Goal: Task Accomplishment & Management: Manage account settings

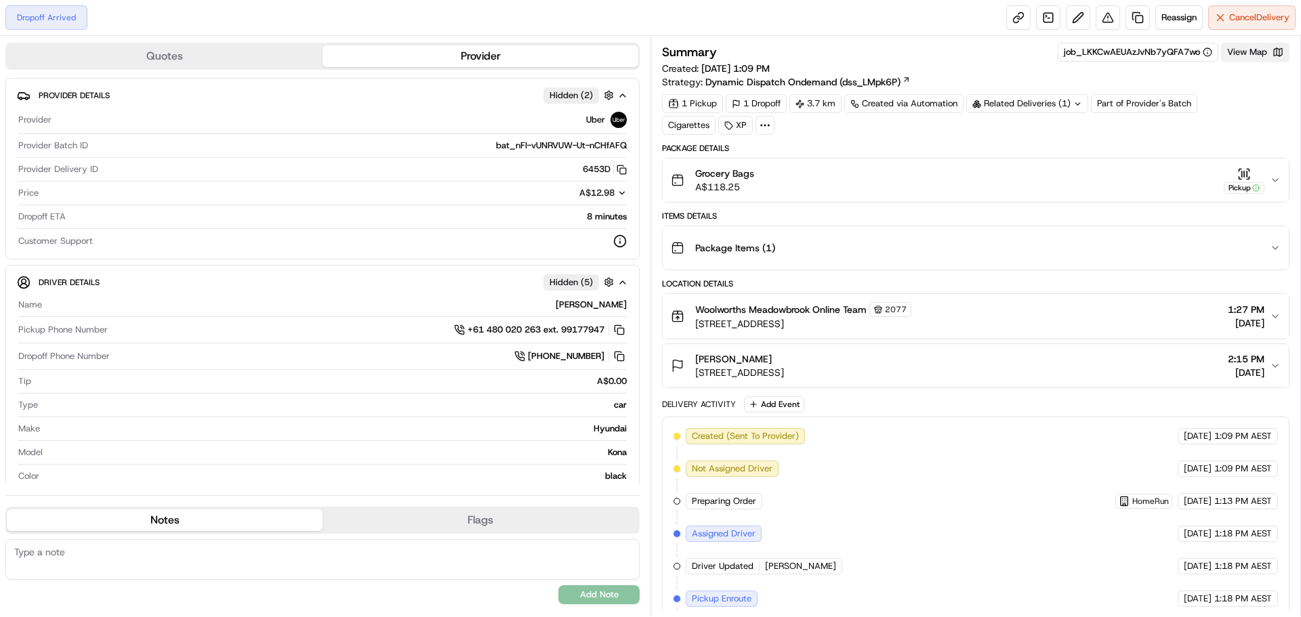
click at [1274, 51] on button "View Map" at bounding box center [1255, 52] width 68 height 19
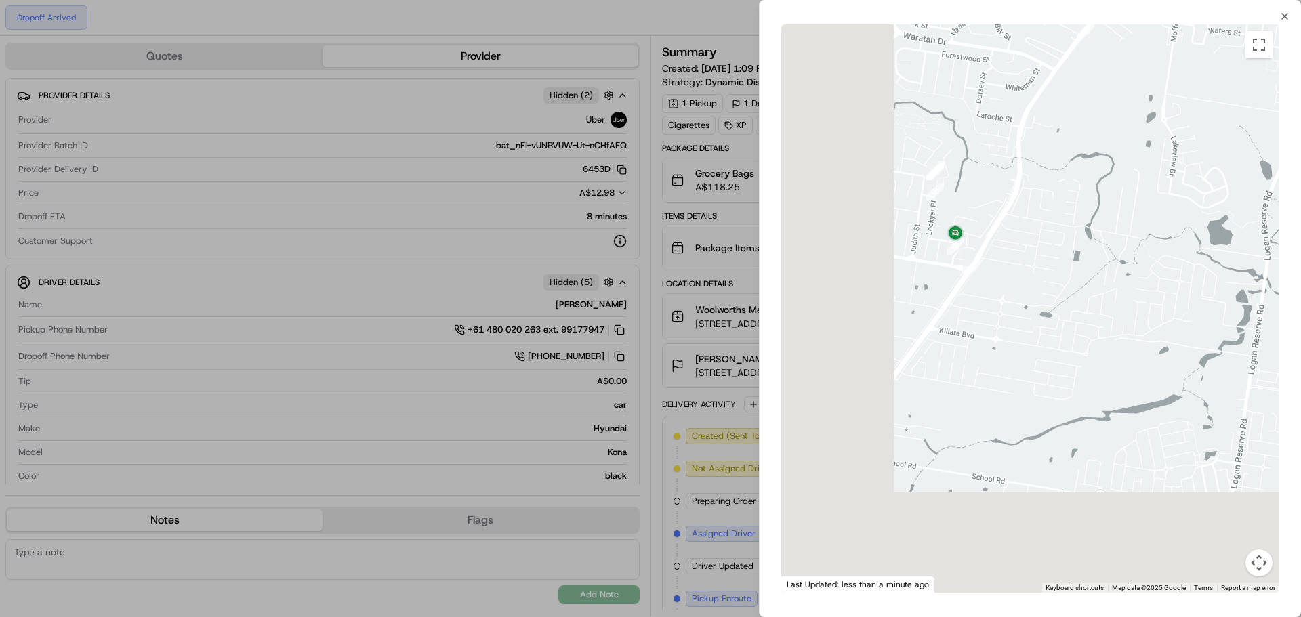
drag, startPoint x: 933, startPoint y: 390, endPoint x: 1116, endPoint y: 104, distance: 340.0
click at [1116, 104] on div at bounding box center [1030, 308] width 498 height 569
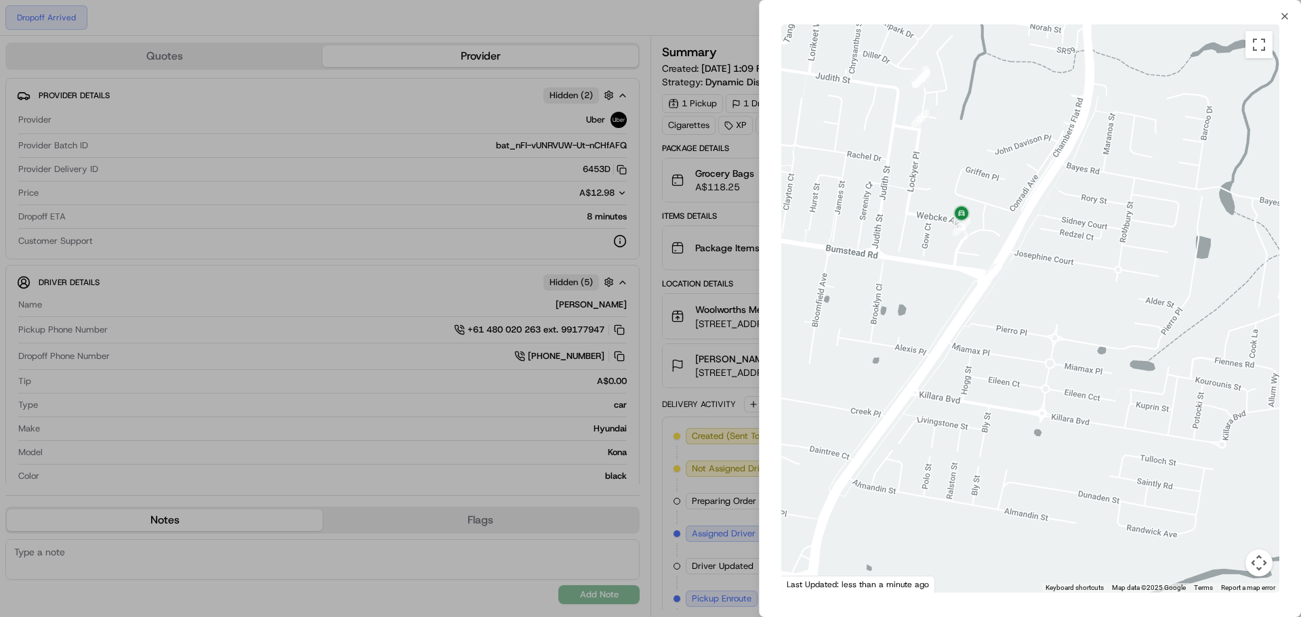
drag, startPoint x: 1004, startPoint y: 214, endPoint x: 1062, endPoint y: 171, distance: 72.6
click at [1062, 171] on div at bounding box center [1030, 308] width 498 height 569
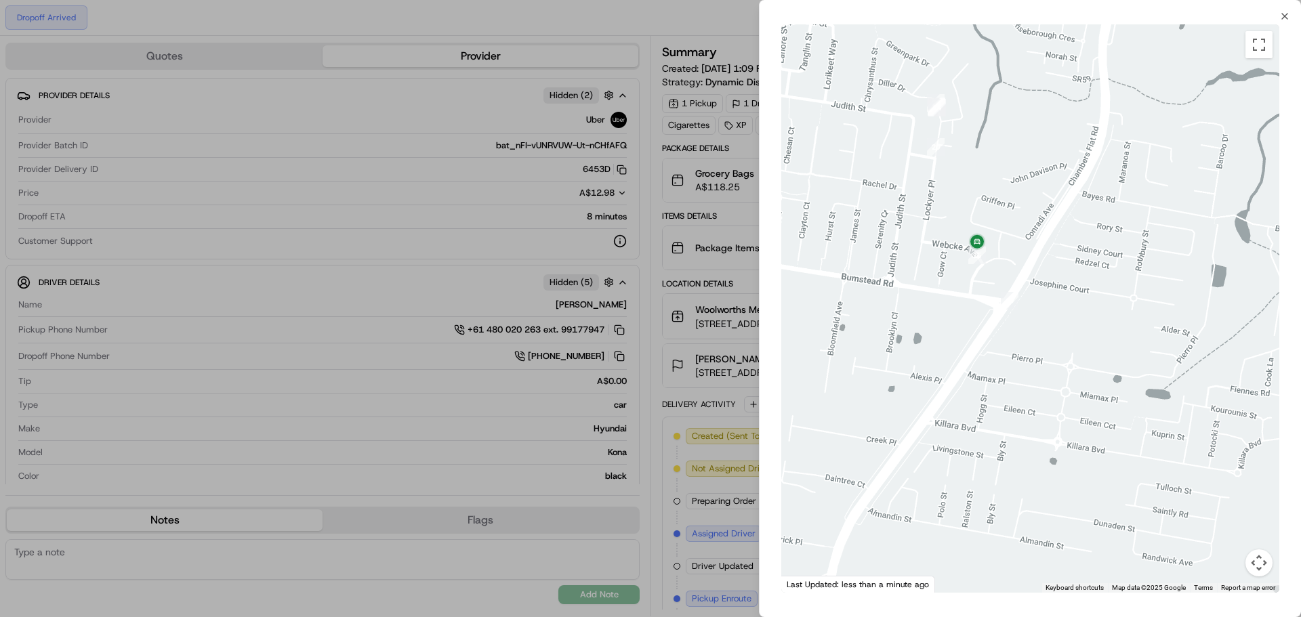
drag, startPoint x: 1103, startPoint y: 227, endPoint x: 1105, endPoint y: 280, distance: 52.9
click at [1105, 280] on div at bounding box center [1030, 308] width 498 height 569
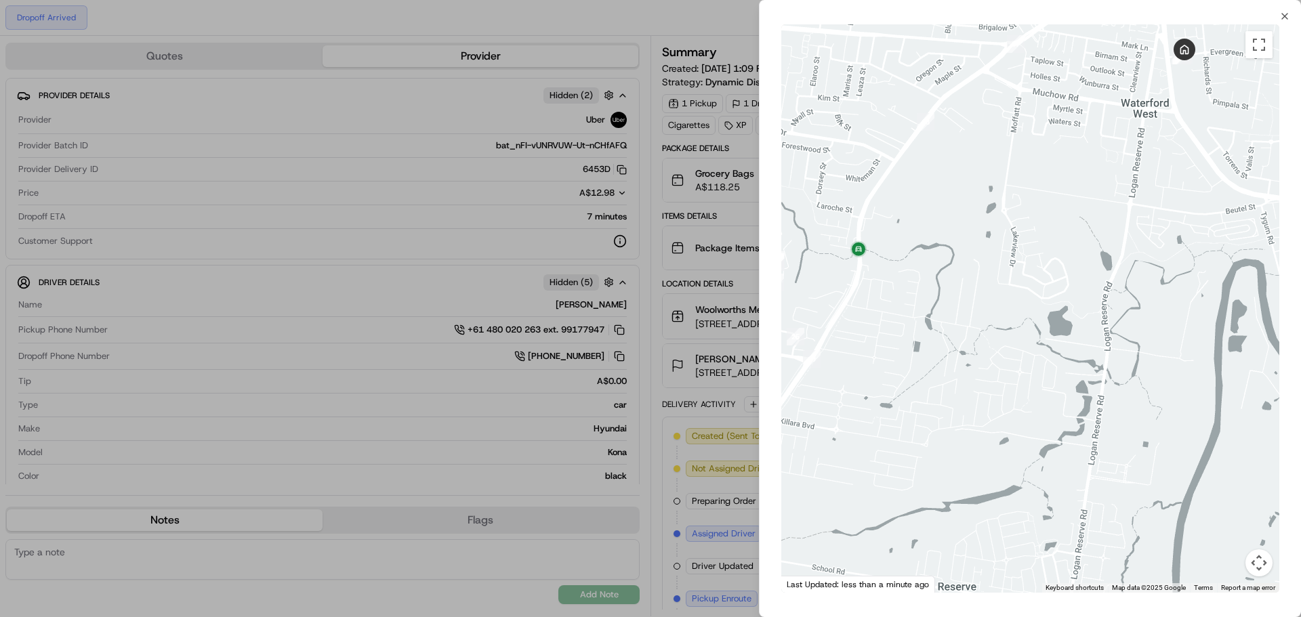
drag, startPoint x: 1112, startPoint y: 278, endPoint x: 1217, endPoint y: 169, distance: 151.4
click at [1217, 169] on div at bounding box center [1030, 308] width 498 height 569
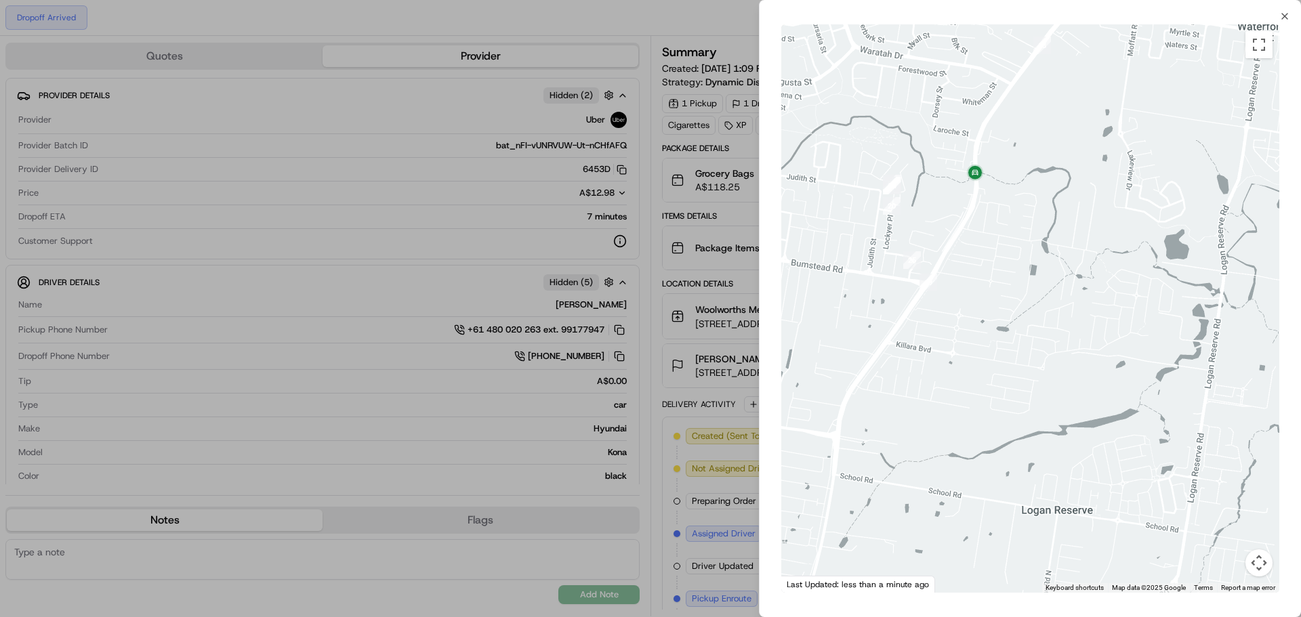
drag, startPoint x: 922, startPoint y: 309, endPoint x: 1040, endPoint y: 236, distance: 139.0
click at [1040, 236] on div at bounding box center [1030, 308] width 498 height 569
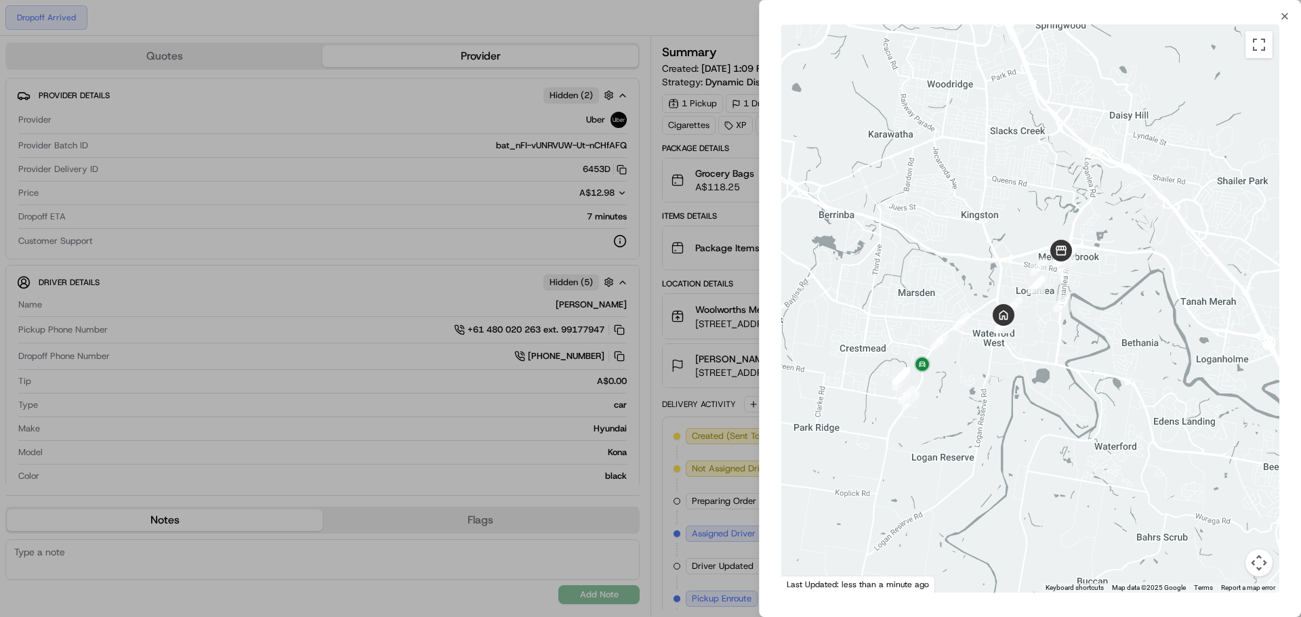
drag, startPoint x: 949, startPoint y: 178, endPoint x: 891, endPoint y: 342, distance: 174.0
click at [891, 342] on div at bounding box center [1030, 308] width 498 height 569
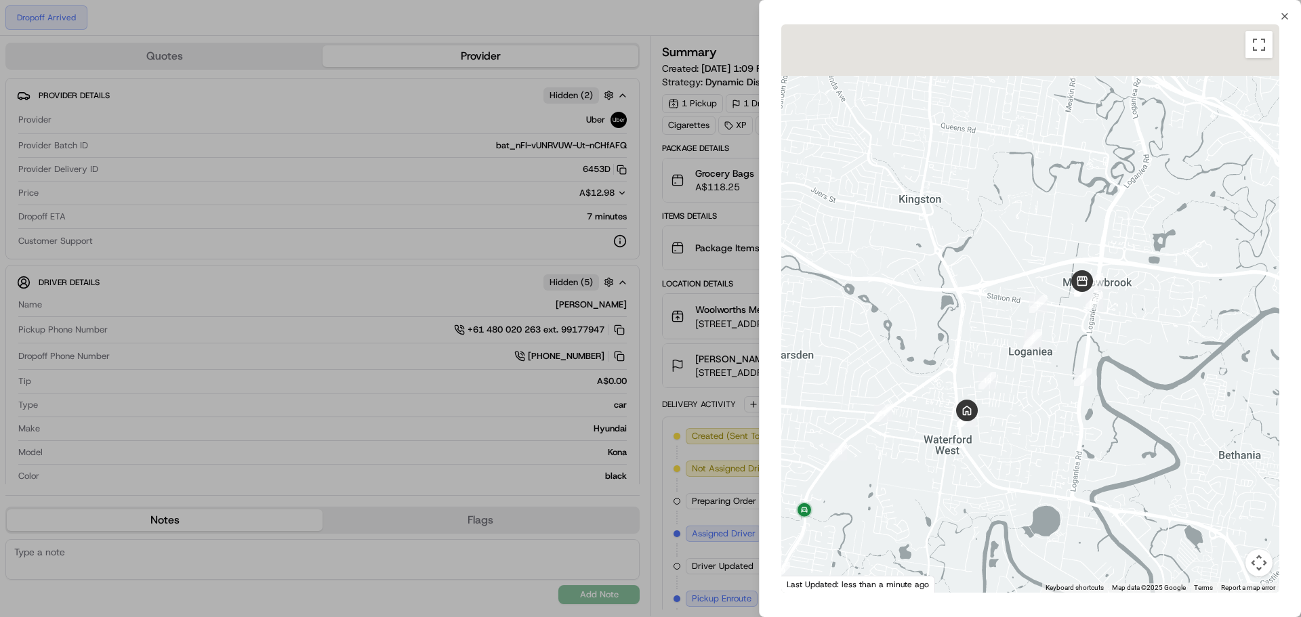
drag, startPoint x: 1143, startPoint y: 322, endPoint x: 1081, endPoint y: 413, distance: 110.3
click at [1082, 413] on div at bounding box center [1030, 308] width 498 height 569
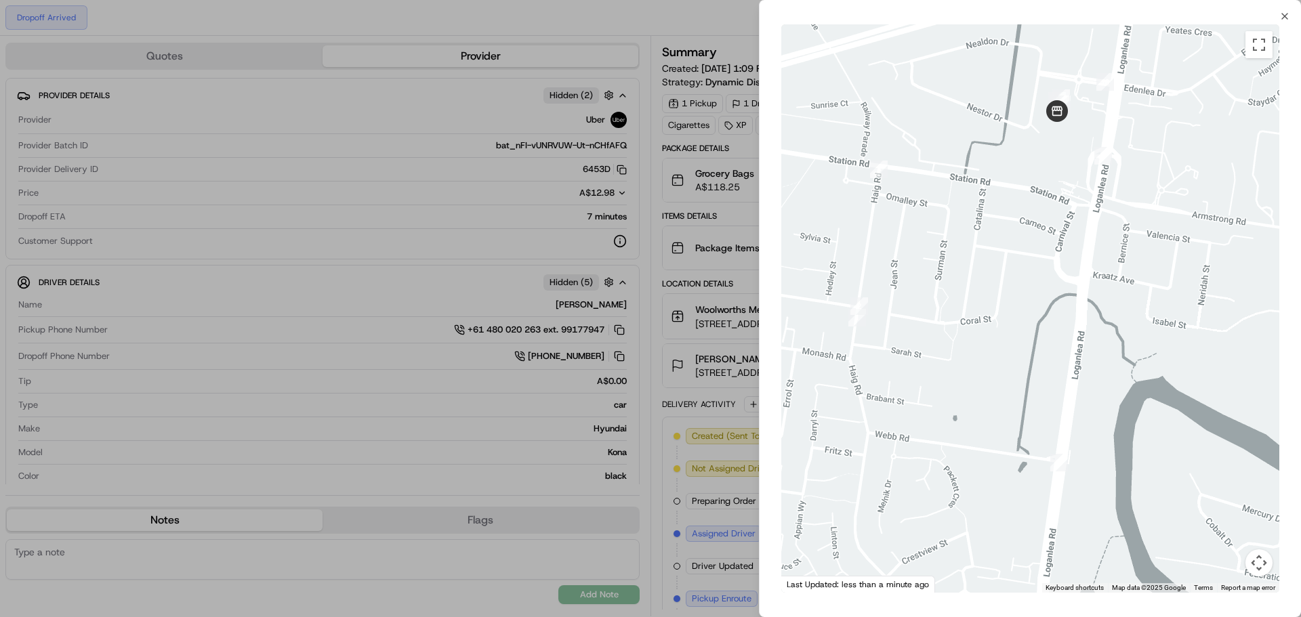
drag, startPoint x: 919, startPoint y: 282, endPoint x: 875, endPoint y: 128, distance: 159.8
click at [871, 138] on div at bounding box center [1030, 308] width 498 height 569
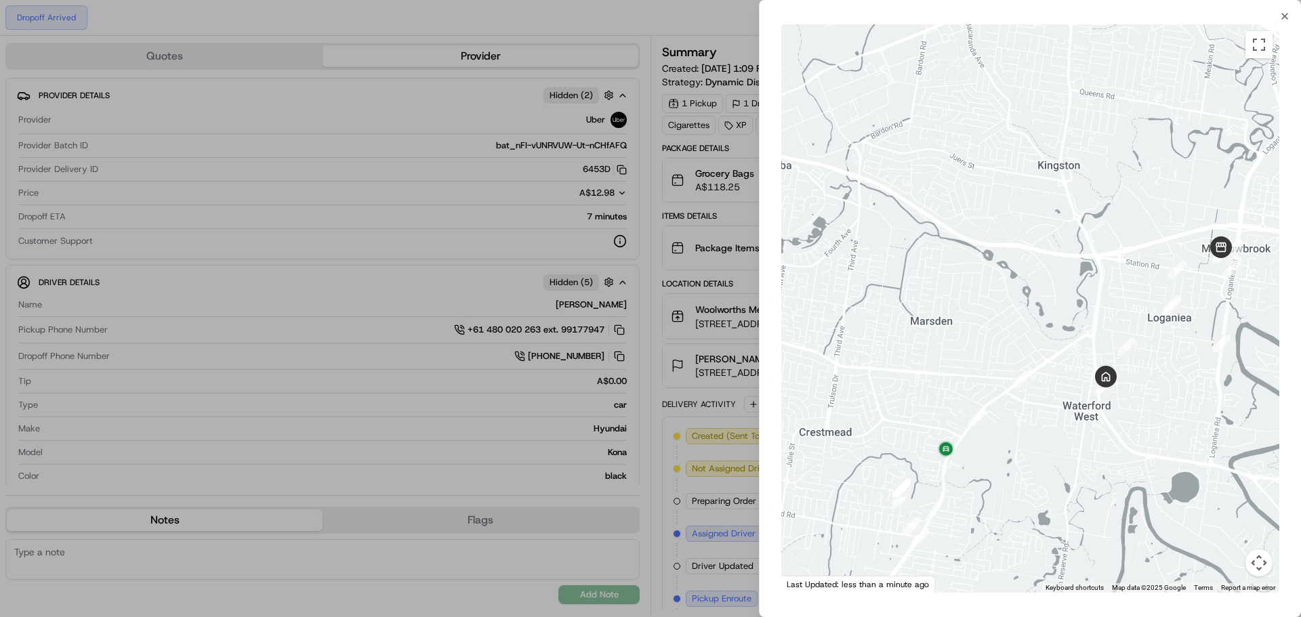
drag, startPoint x: 1200, startPoint y: 245, endPoint x: 1016, endPoint y: 470, distance: 290.4
click at [1016, 470] on div at bounding box center [1030, 308] width 498 height 569
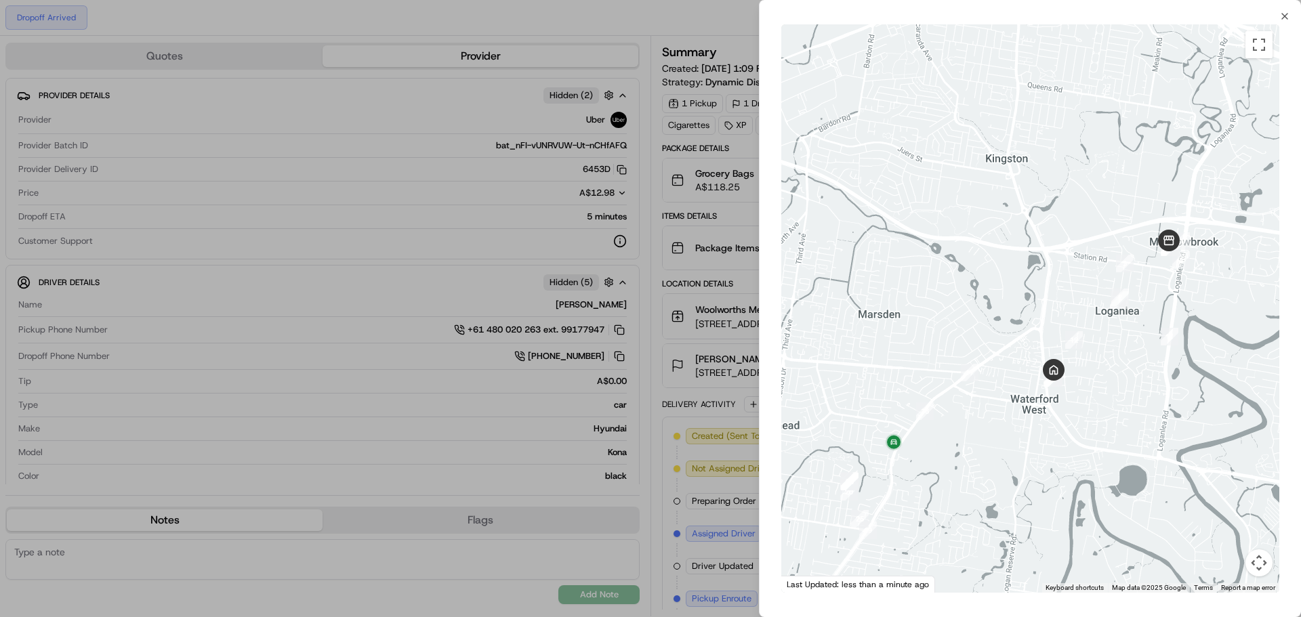
drag, startPoint x: 1182, startPoint y: 361, endPoint x: 1145, endPoint y: 352, distance: 39.1
click at [1145, 352] on div at bounding box center [1030, 308] width 498 height 569
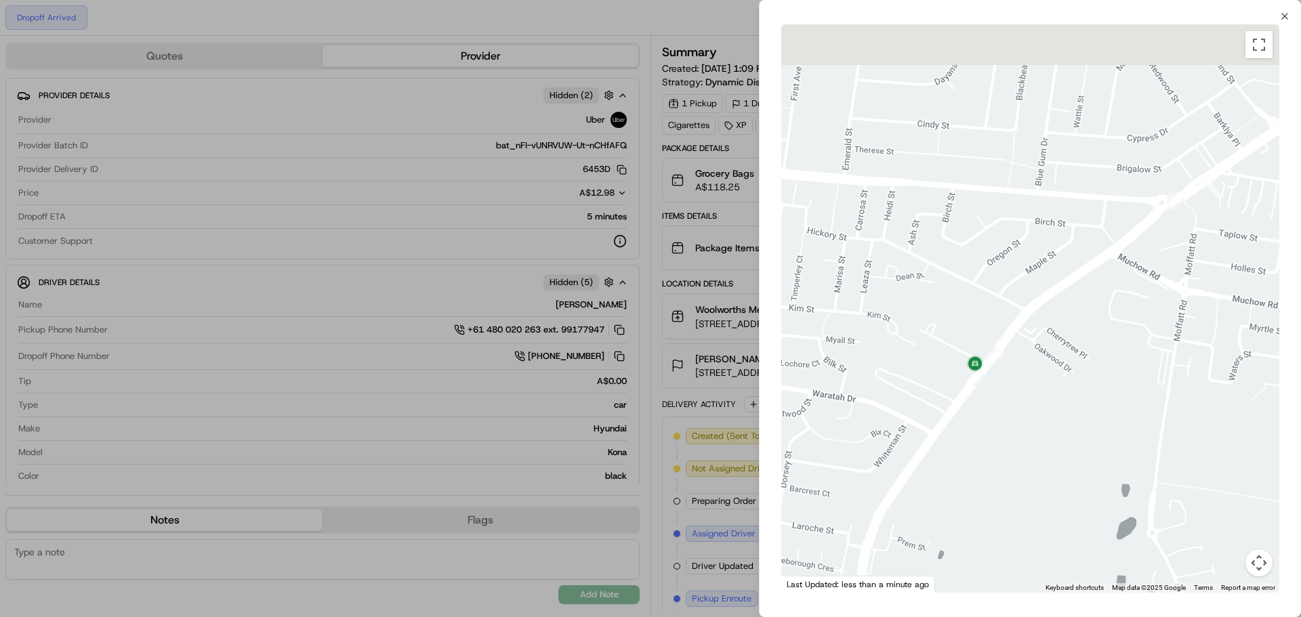
drag, startPoint x: 1075, startPoint y: 328, endPoint x: 1057, endPoint y: 390, distance: 64.1
click at [1057, 390] on div at bounding box center [1030, 308] width 498 height 569
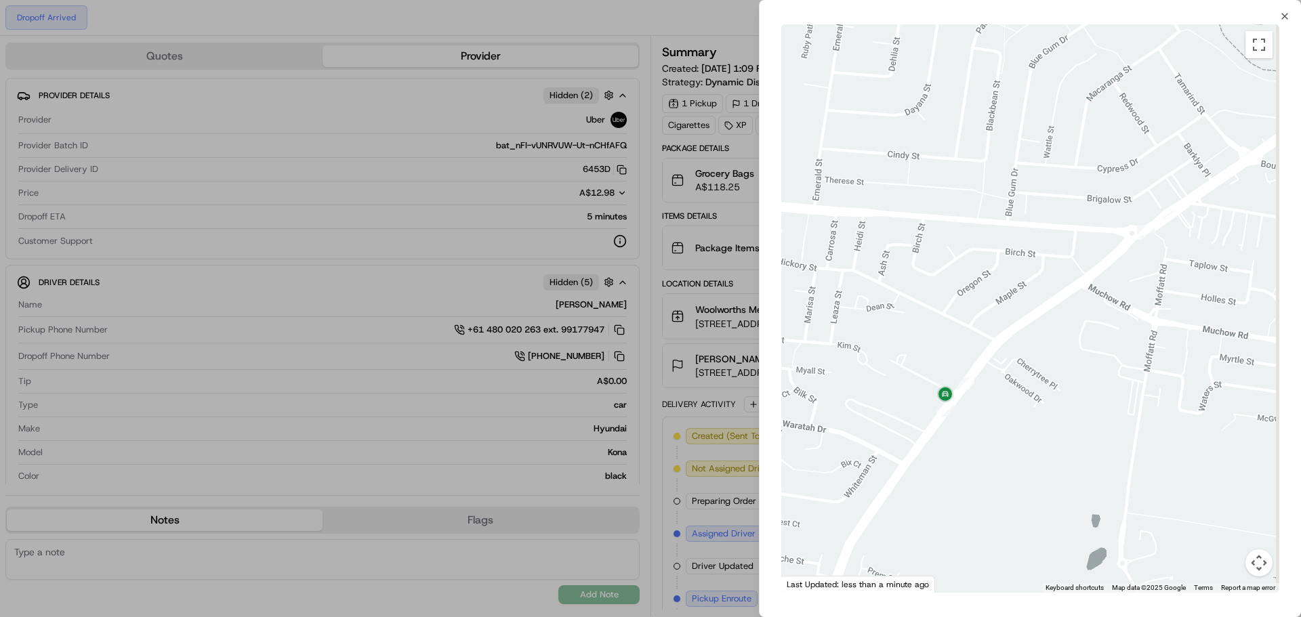
drag, startPoint x: 1178, startPoint y: 368, endPoint x: 1140, endPoint y: 400, distance: 49.5
click at [1142, 404] on div at bounding box center [1030, 308] width 498 height 569
click at [1037, 241] on div at bounding box center [1030, 308] width 498 height 569
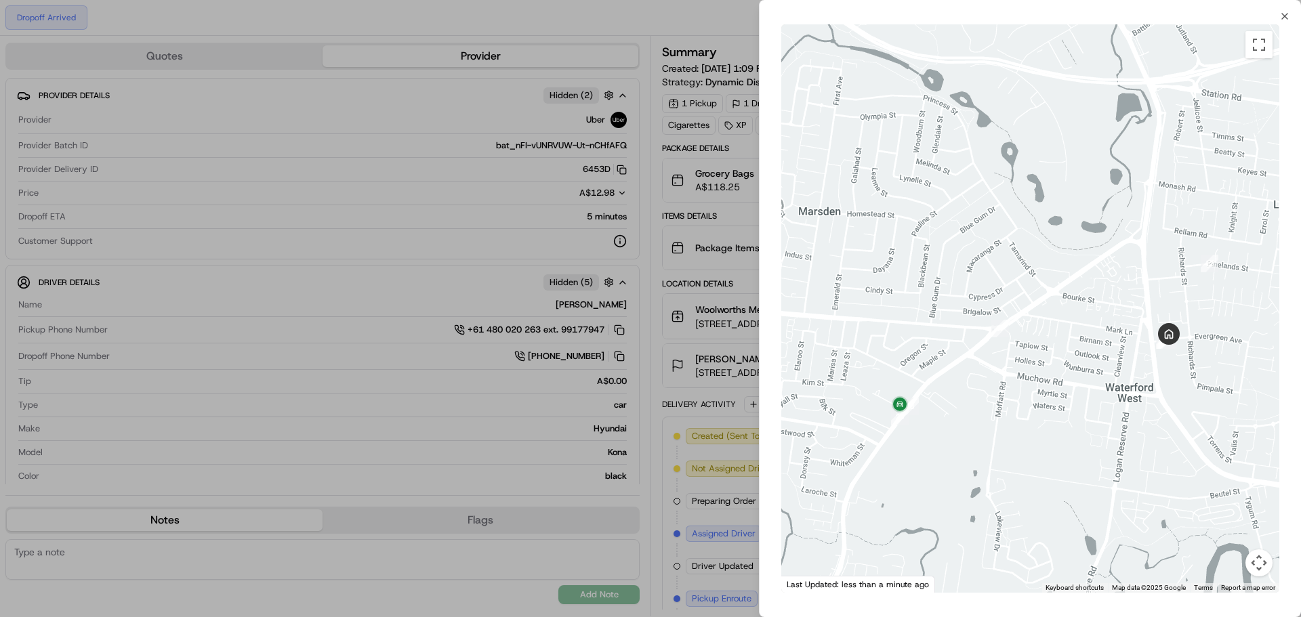
drag, startPoint x: 1124, startPoint y: 304, endPoint x: 1056, endPoint y: 369, distance: 94.4
click at [1056, 369] on div at bounding box center [1030, 308] width 498 height 569
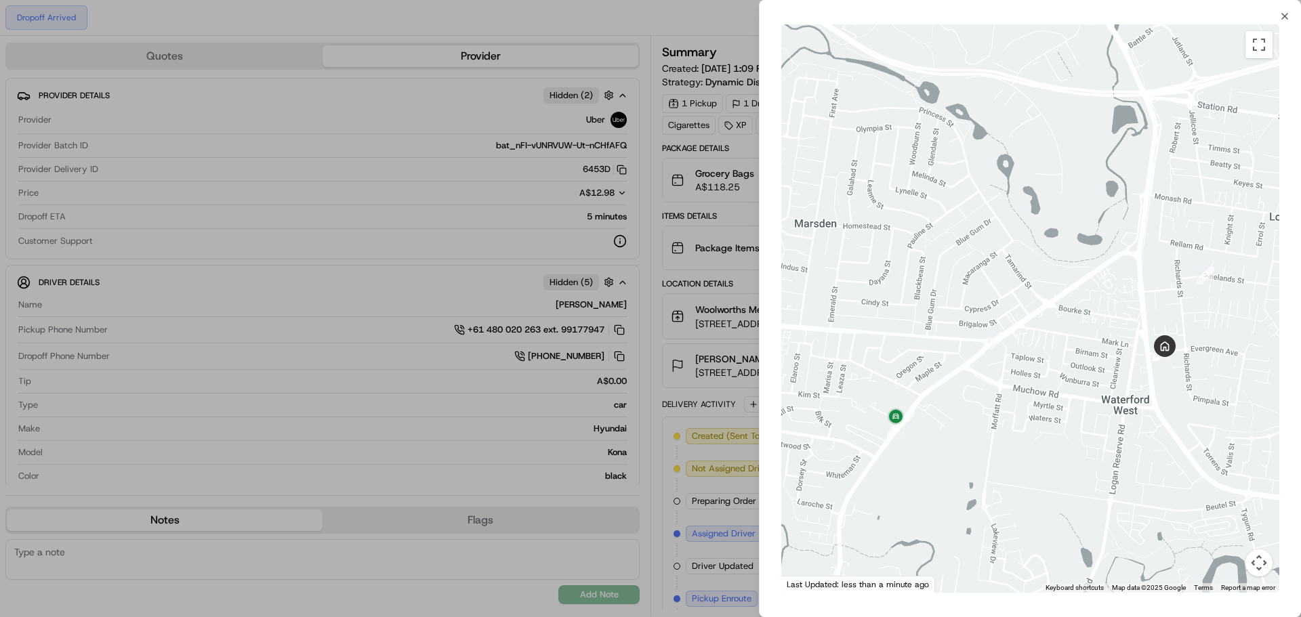
drag, startPoint x: 1122, startPoint y: 212, endPoint x: 1102, endPoint y: 252, distance: 44.9
click at [1102, 252] on div at bounding box center [1030, 308] width 498 height 569
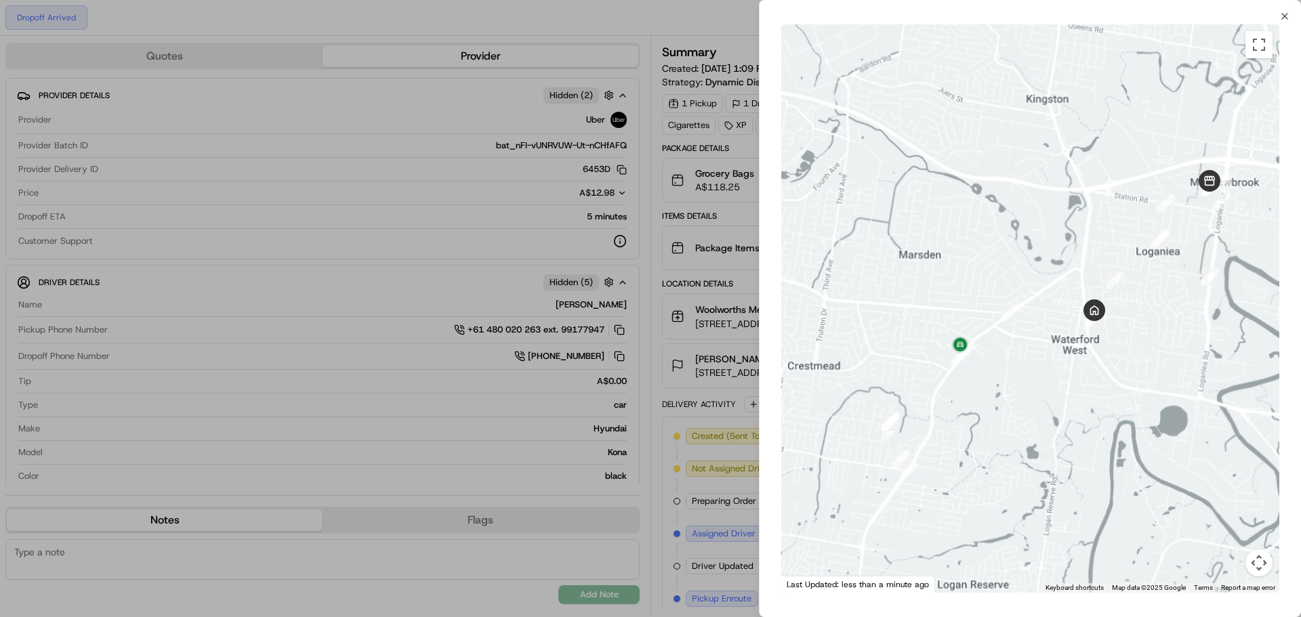
drag, startPoint x: 1147, startPoint y: 220, endPoint x: 1182, endPoint y: 197, distance: 42.1
click at [1118, 232] on div at bounding box center [1030, 308] width 498 height 569
click at [1285, 18] on icon "button" at bounding box center [1284, 16] width 11 height 11
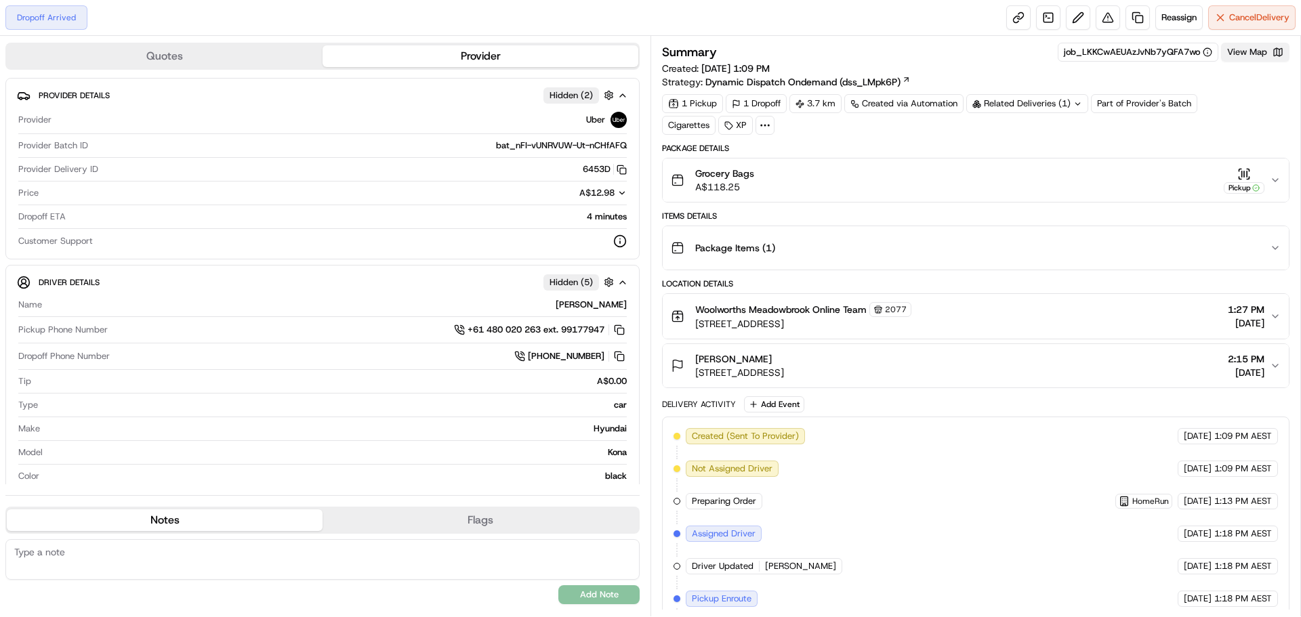
click at [1250, 54] on button "View Map" at bounding box center [1255, 52] width 68 height 19
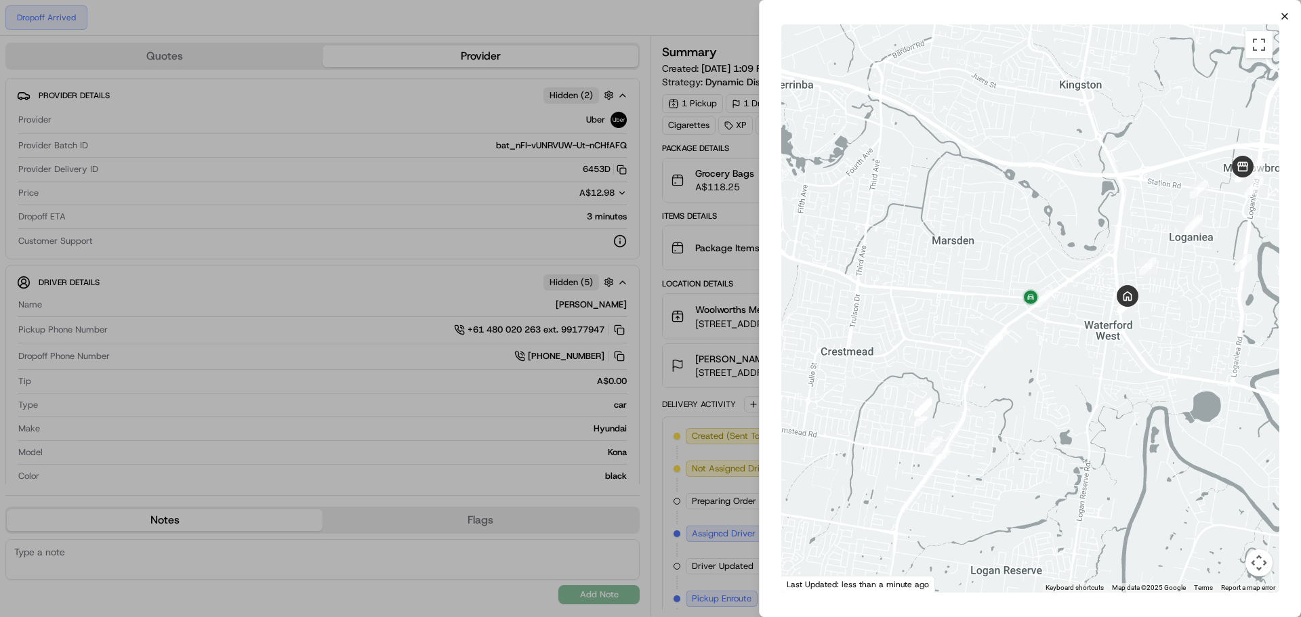
click at [1280, 18] on icon "button" at bounding box center [1284, 16] width 11 height 11
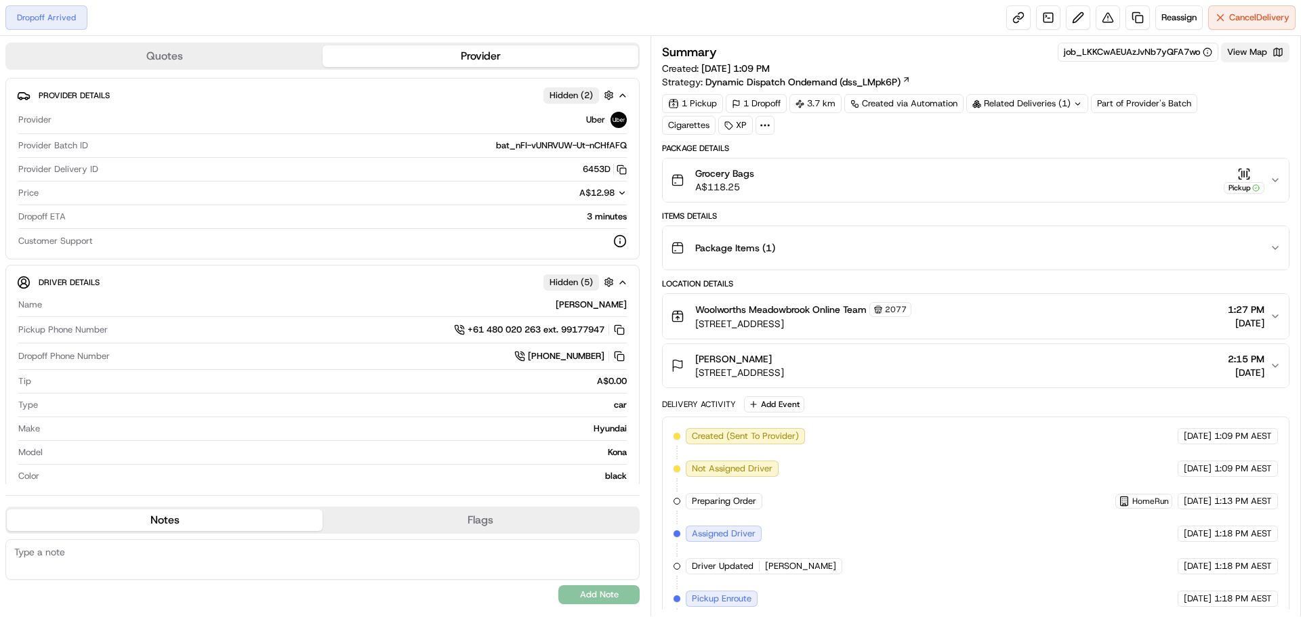
click at [1275, 61] on button "View Map" at bounding box center [1255, 52] width 68 height 19
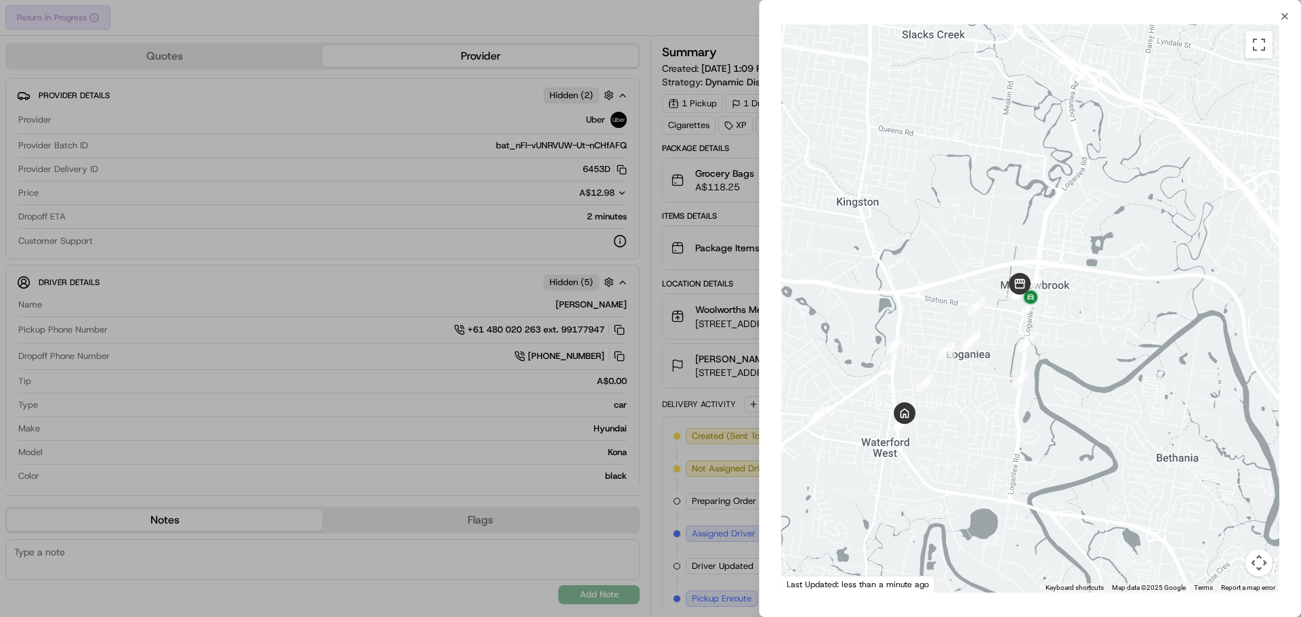
click at [348, 142] on div at bounding box center [650, 308] width 1301 height 617
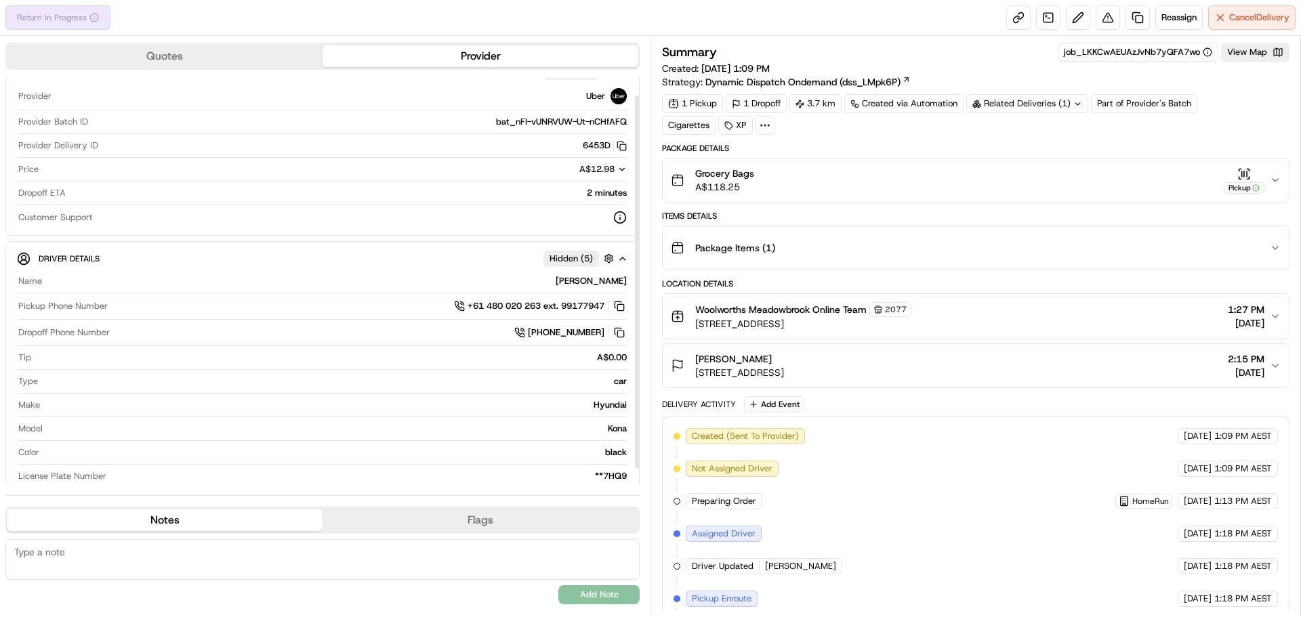
scroll to position [36, 0]
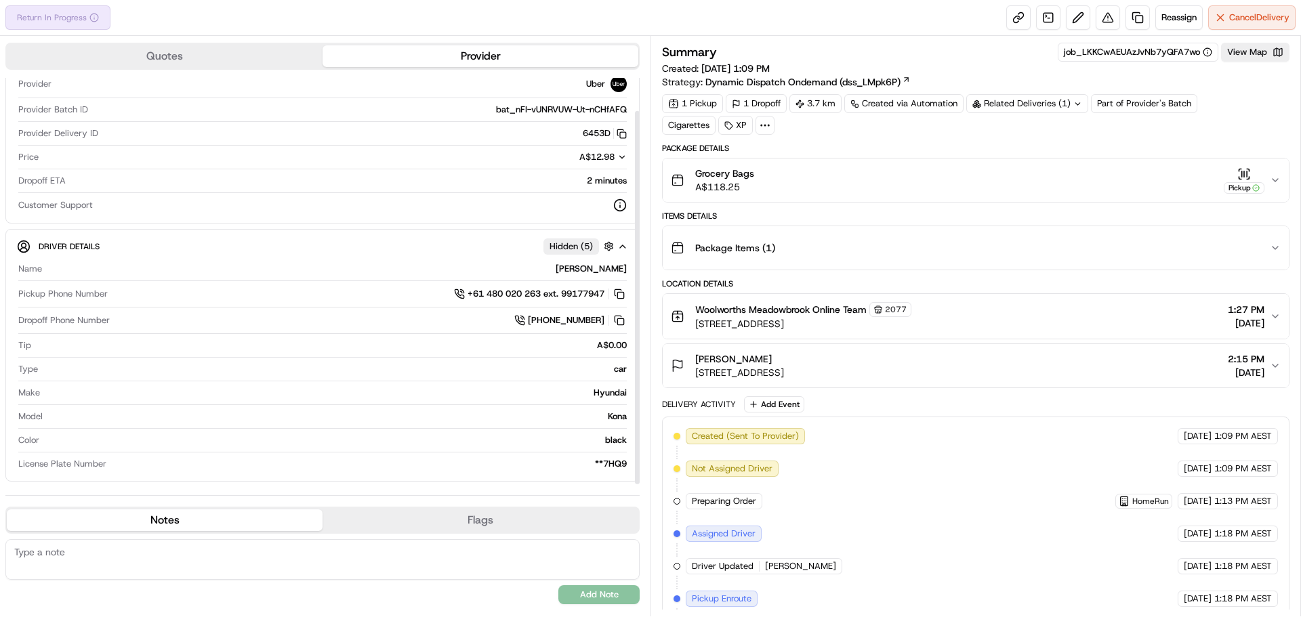
click at [239, 566] on textarea at bounding box center [322, 559] width 634 height 41
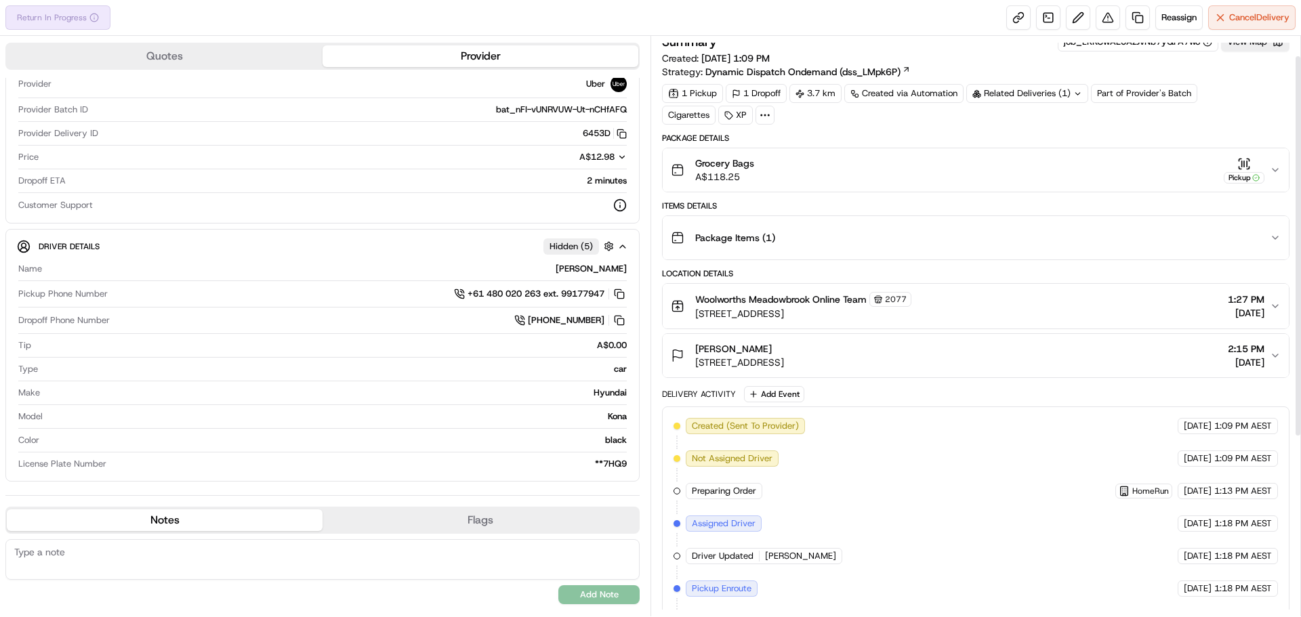
scroll to position [0, 0]
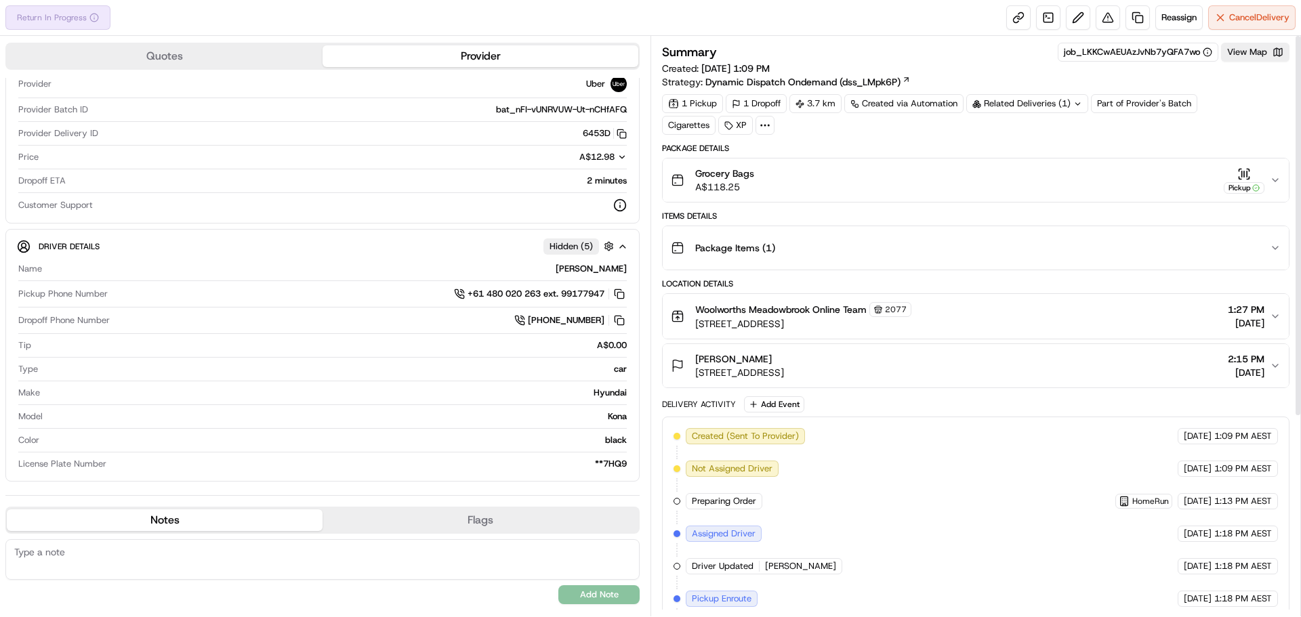
click at [1277, 176] on icon "button" at bounding box center [1275, 180] width 11 height 11
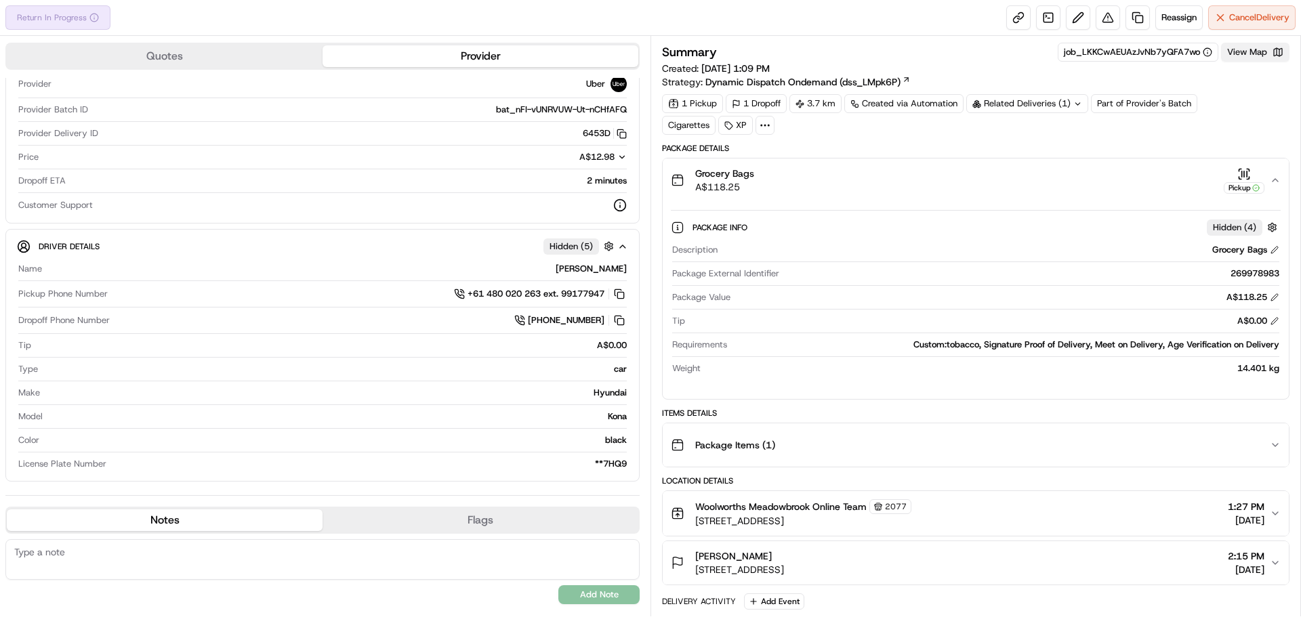
click at [1256, 53] on button "View Map" at bounding box center [1255, 52] width 68 height 19
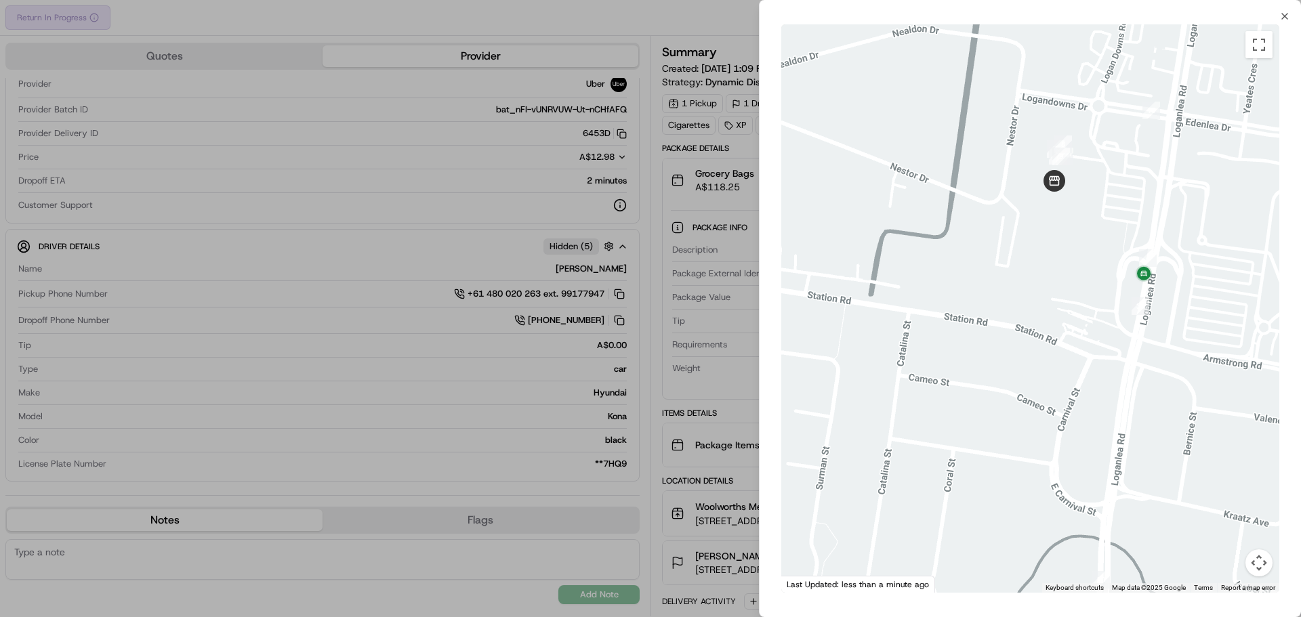
drag, startPoint x: 1190, startPoint y: 144, endPoint x: 1199, endPoint y: 253, distance: 110.2
click at [1199, 253] on div at bounding box center [1030, 308] width 498 height 569
click at [1286, 18] on icon "button" at bounding box center [1284, 16] width 11 height 11
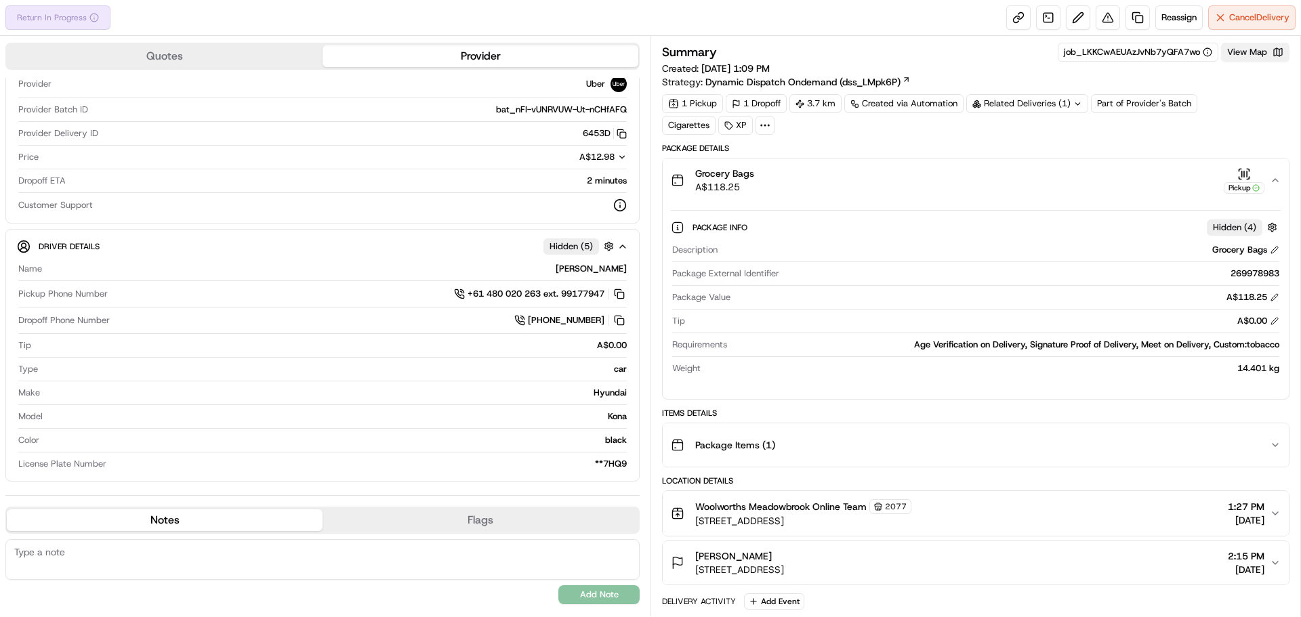
click at [1263, 54] on button "View Map" at bounding box center [1255, 52] width 68 height 19
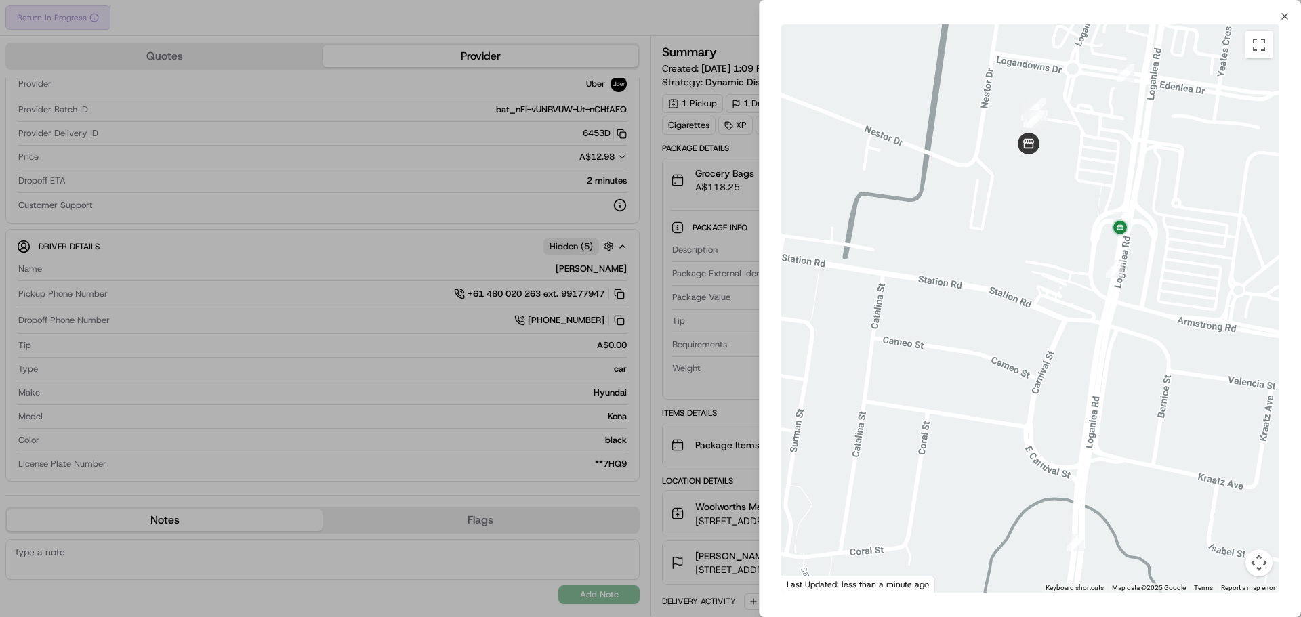
drag, startPoint x: 1184, startPoint y: 189, endPoint x: 1025, endPoint y: 275, distance: 181.0
click at [1025, 275] on div at bounding box center [1030, 308] width 498 height 569
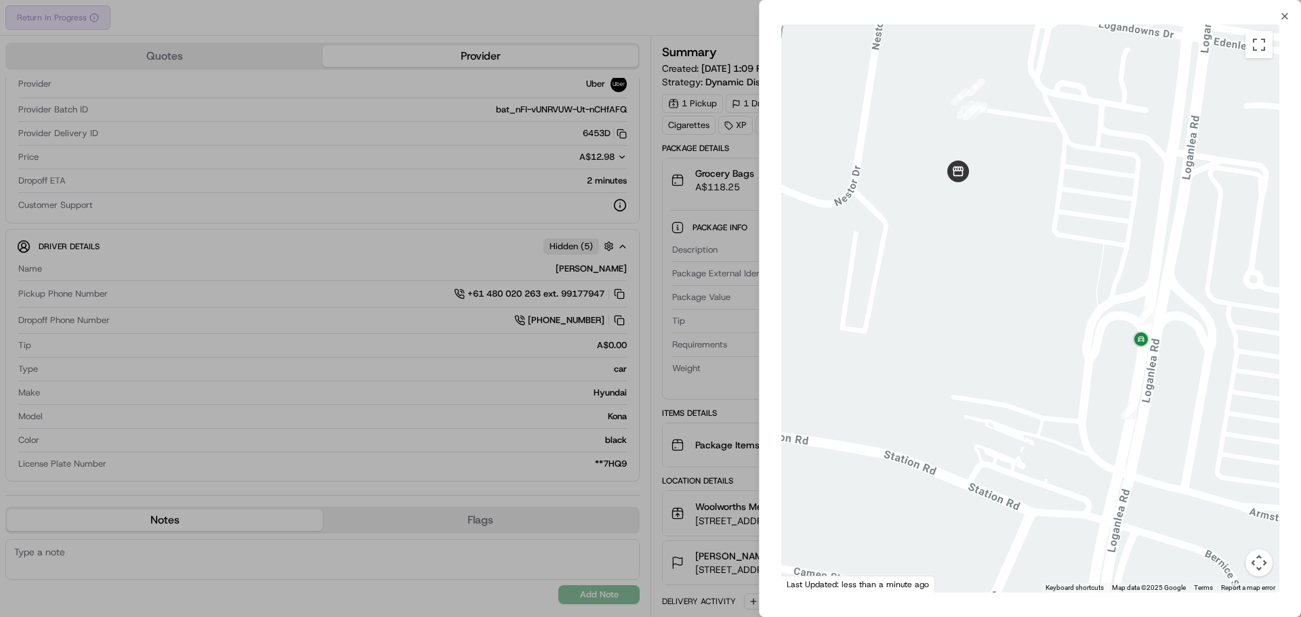
drag, startPoint x: 1069, startPoint y: 236, endPoint x: 1069, endPoint y: 316, distance: 80.0
click at [1069, 316] on div at bounding box center [1030, 308] width 498 height 569
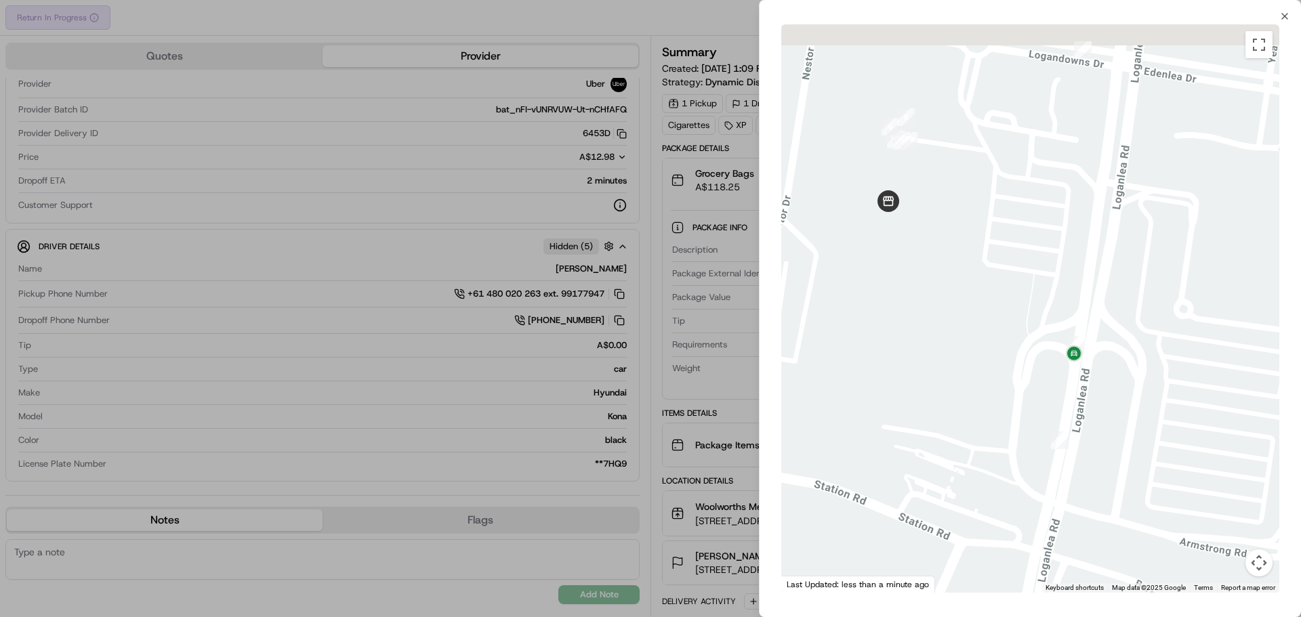
drag, startPoint x: 945, startPoint y: 195, endPoint x: 987, endPoint y: 253, distance: 72.2
click at [987, 253] on div at bounding box center [1030, 308] width 498 height 569
click at [1285, 18] on icon "button" at bounding box center [1284, 16] width 11 height 11
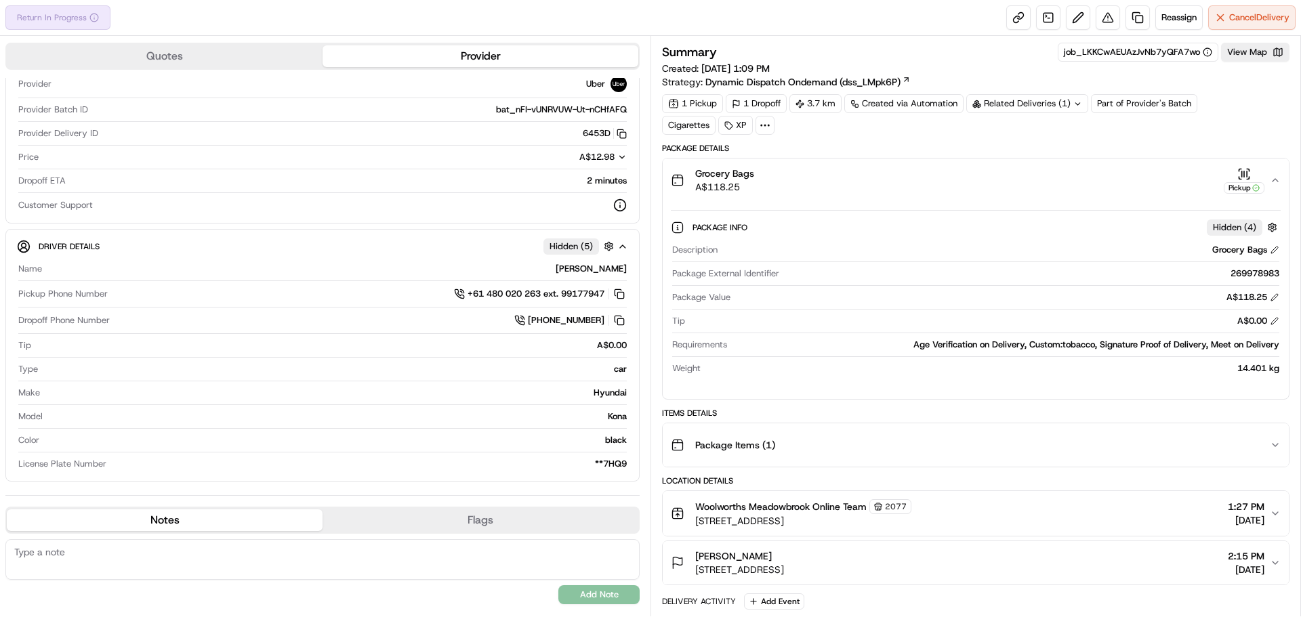
click at [104, 566] on textarea at bounding box center [322, 559] width 634 height 41
drag, startPoint x: 29, startPoint y: 552, endPoint x: 41, endPoint y: 552, distance: 11.5
click at [30, 552] on textarea "Presting Id" at bounding box center [322, 559] width 634 height 41
click at [89, 554] on textarea "Presenting Id" at bounding box center [322, 559] width 634 height 41
click at [1250, 57] on button "View Map" at bounding box center [1255, 52] width 68 height 19
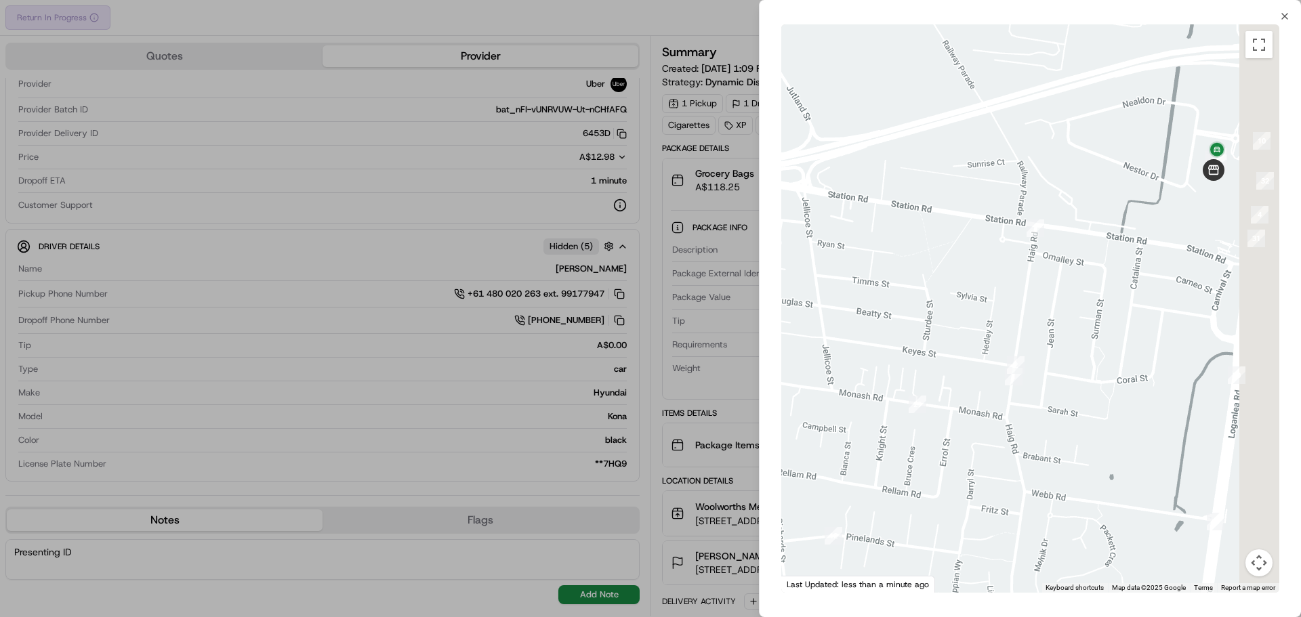
drag, startPoint x: 1165, startPoint y: 197, endPoint x: 1059, endPoint y: 262, distance: 124.1
click at [1061, 264] on div at bounding box center [1030, 308] width 498 height 569
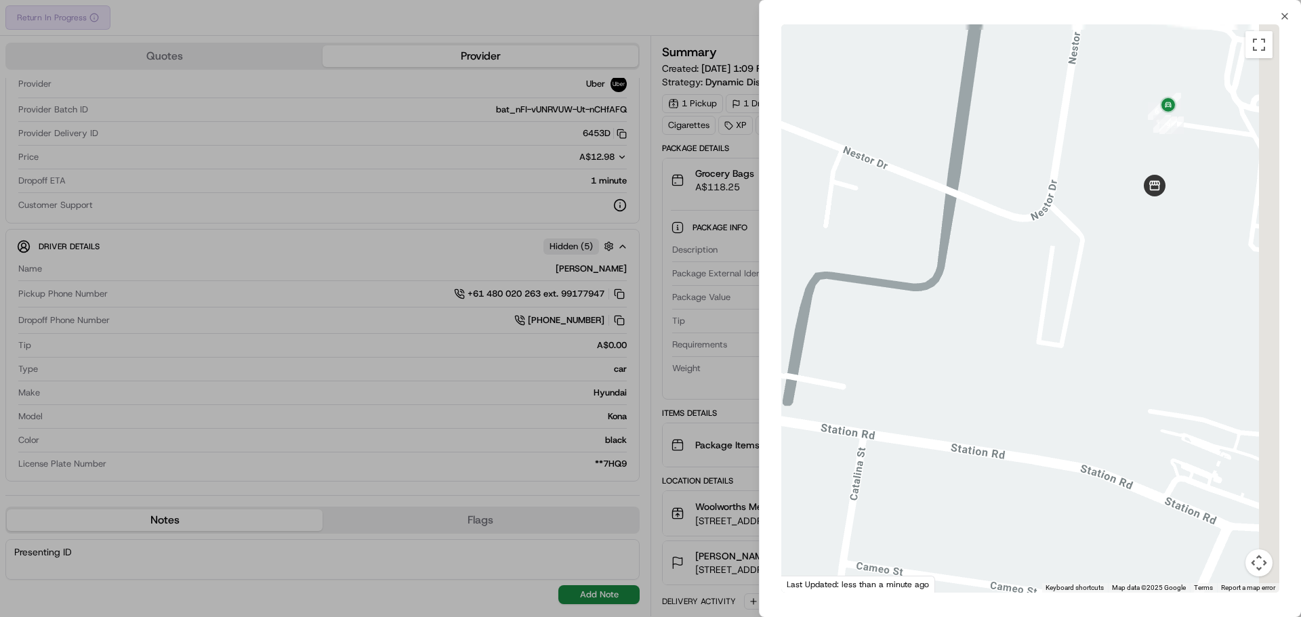
drag, startPoint x: 1170, startPoint y: 220, endPoint x: 1069, endPoint y: 274, distance: 114.6
click at [1072, 274] on div at bounding box center [1030, 308] width 498 height 569
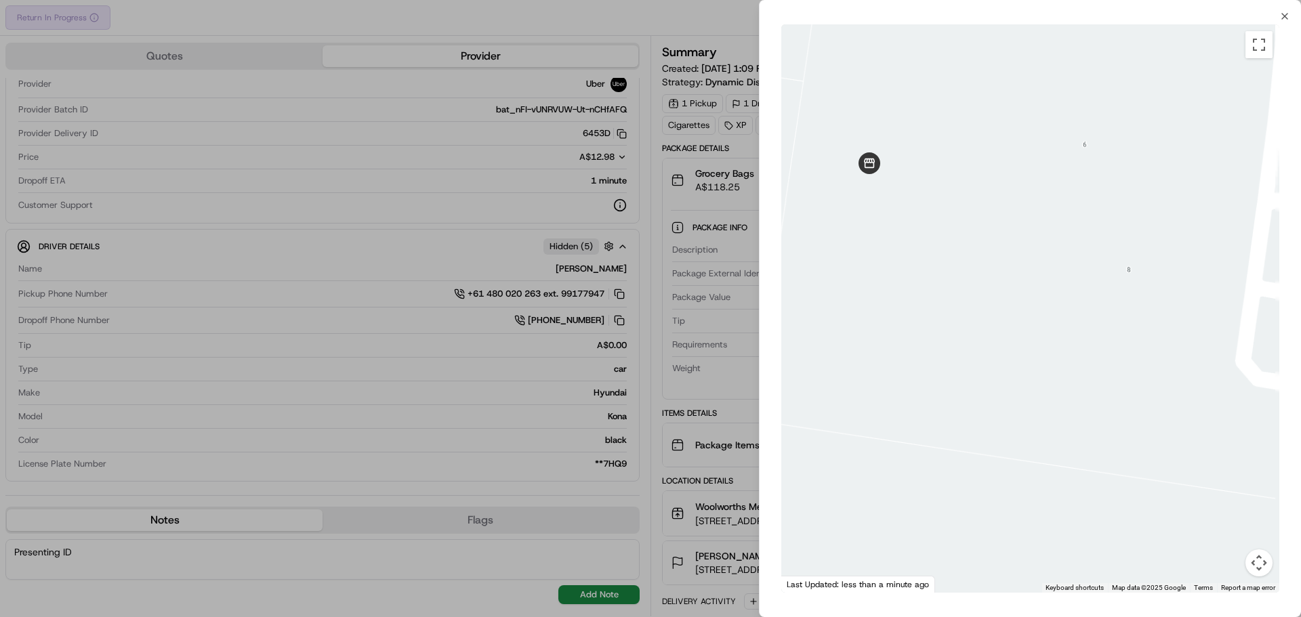
drag, startPoint x: 1115, startPoint y: 251, endPoint x: 1151, endPoint y: 372, distance: 125.7
click at [1151, 372] on div at bounding box center [1030, 308] width 498 height 569
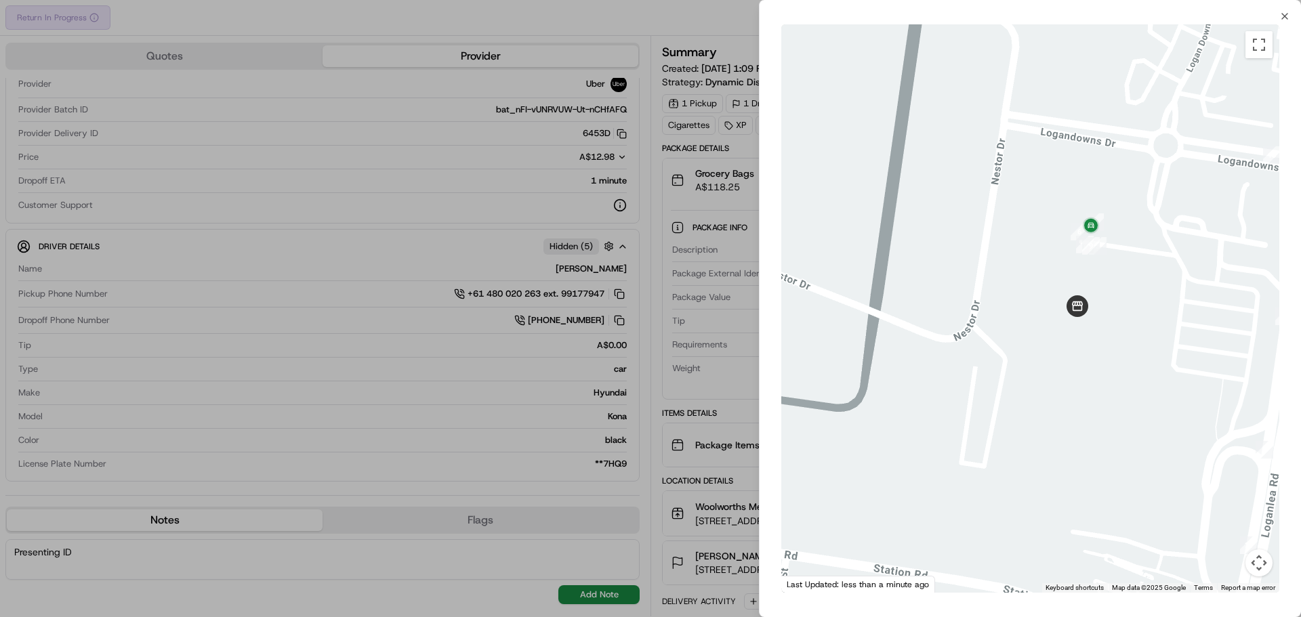
click at [1140, 304] on div at bounding box center [1030, 308] width 498 height 569
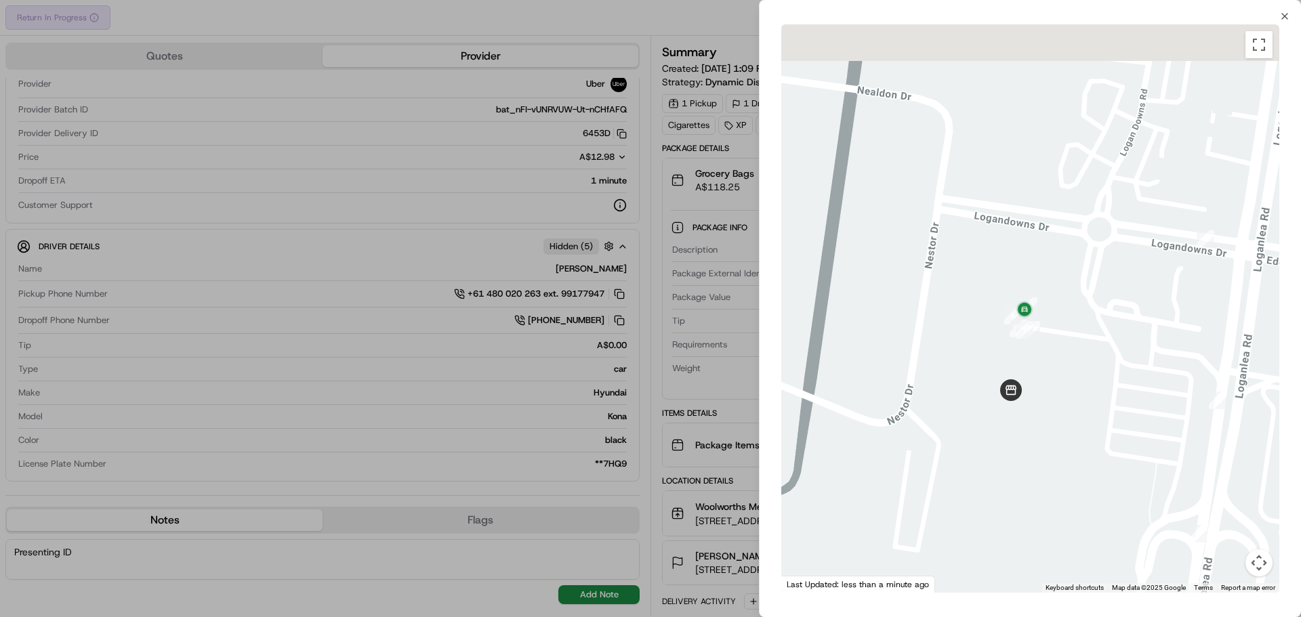
drag, startPoint x: 1054, startPoint y: 255, endPoint x: 991, endPoint y: 335, distance: 100.9
click at [991, 335] on div at bounding box center [1030, 308] width 498 height 569
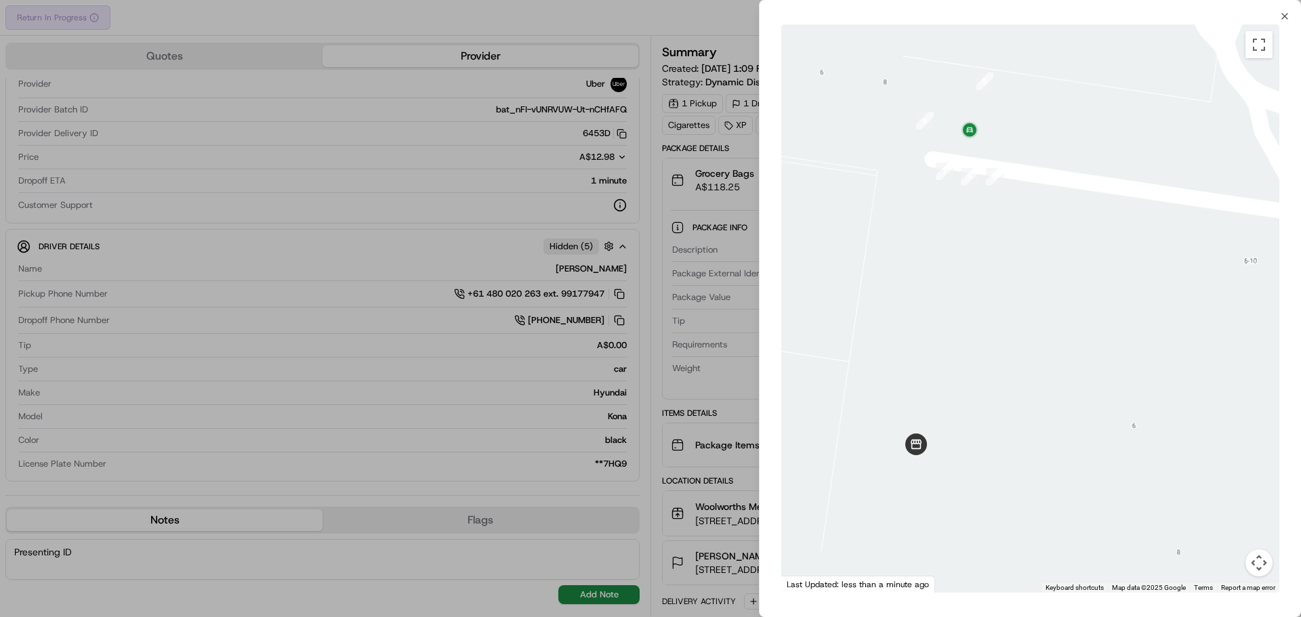
drag, startPoint x: 1074, startPoint y: 295, endPoint x: 1095, endPoint y: 91, distance: 205.0
click at [1095, 91] on div at bounding box center [1030, 308] width 498 height 569
drag, startPoint x: 1283, startPoint y: 16, endPoint x: 1284, endPoint y: 25, distance: 9.5
click at [1284, 15] on icon "button" at bounding box center [1284, 16] width 11 height 11
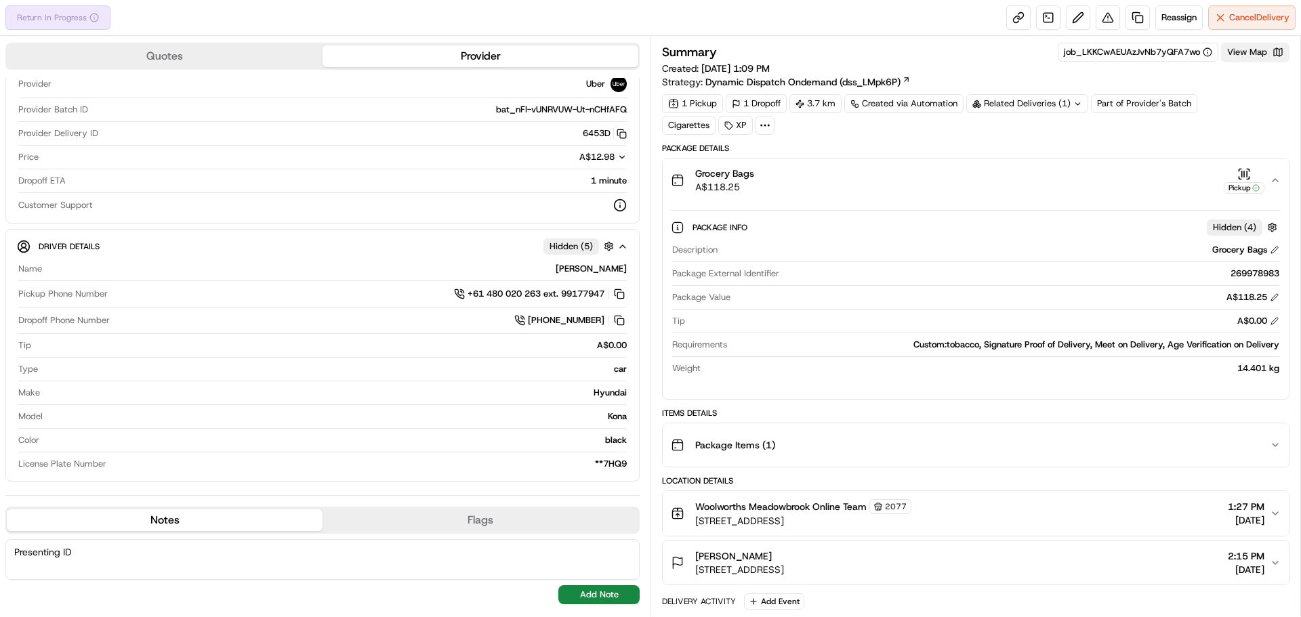
click at [1271, 58] on button "View Map" at bounding box center [1255, 52] width 68 height 19
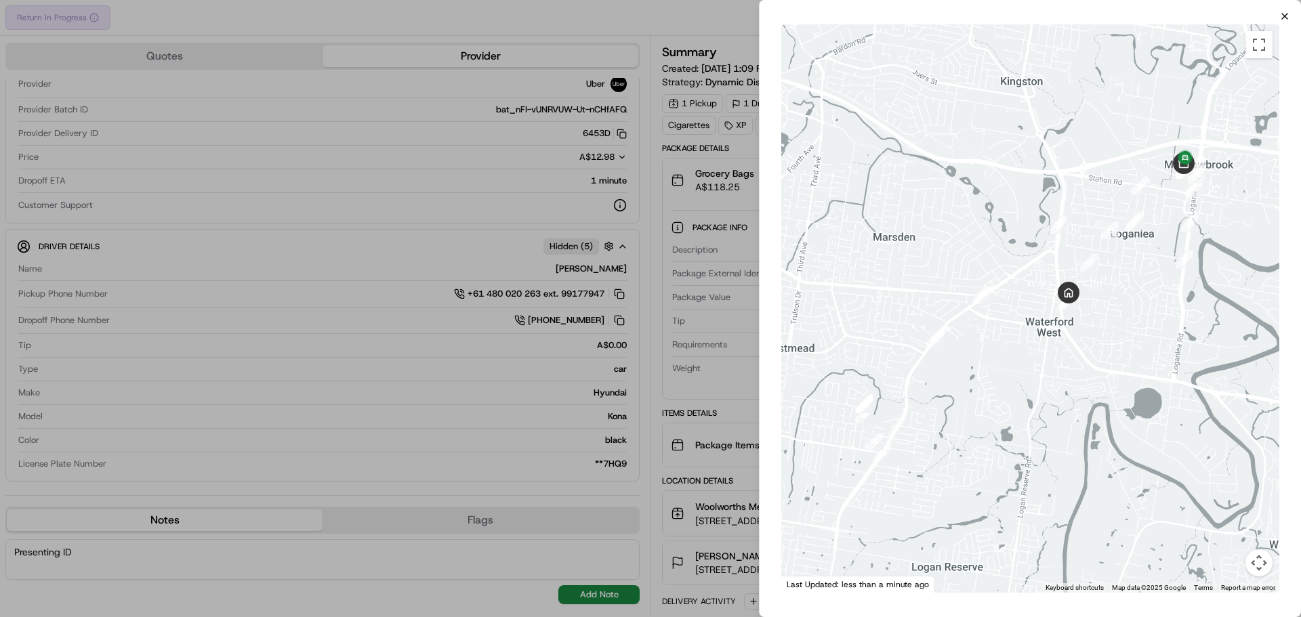
click at [1285, 12] on icon "button" at bounding box center [1284, 16] width 11 height 11
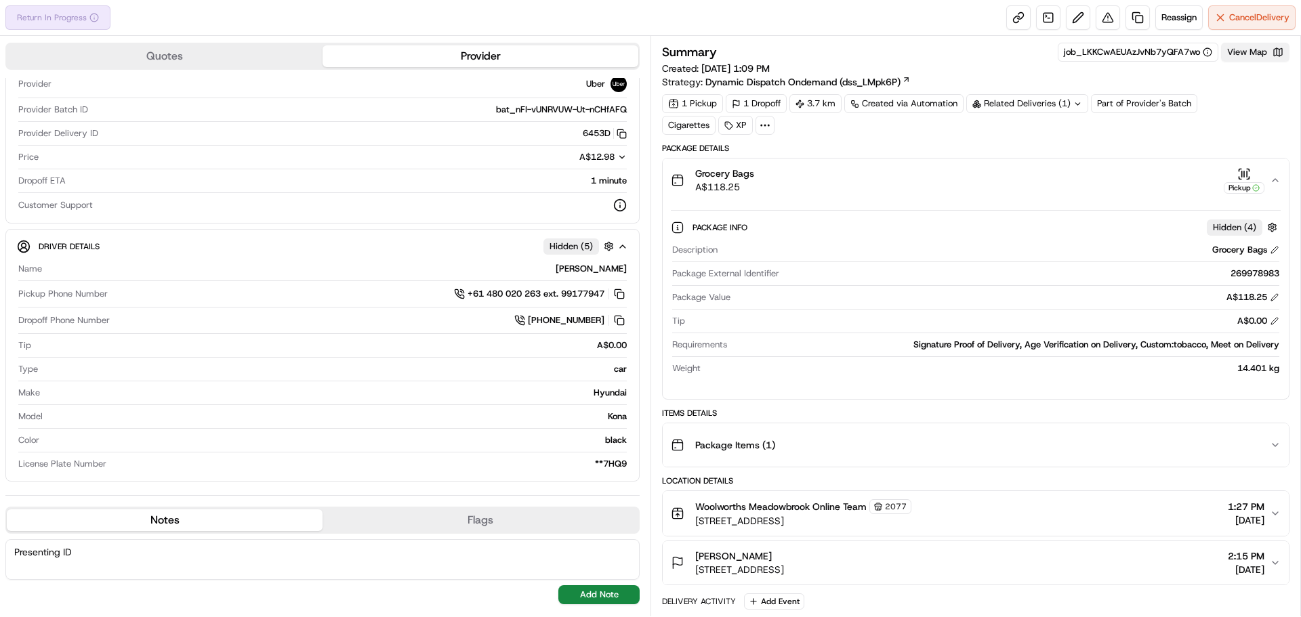
click at [1262, 47] on button "View Map" at bounding box center [1255, 52] width 68 height 19
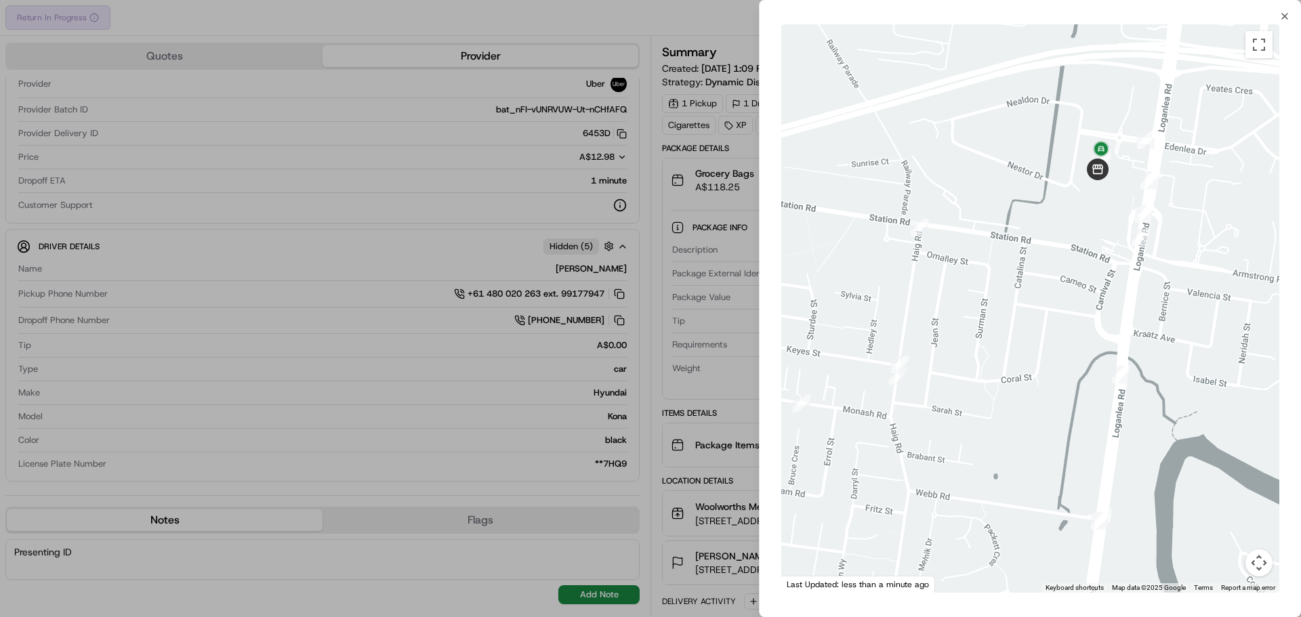
drag, startPoint x: 1140, startPoint y: 167, endPoint x: 1031, endPoint y: 211, distance: 117.9
click at [1031, 211] on div at bounding box center [1030, 308] width 498 height 569
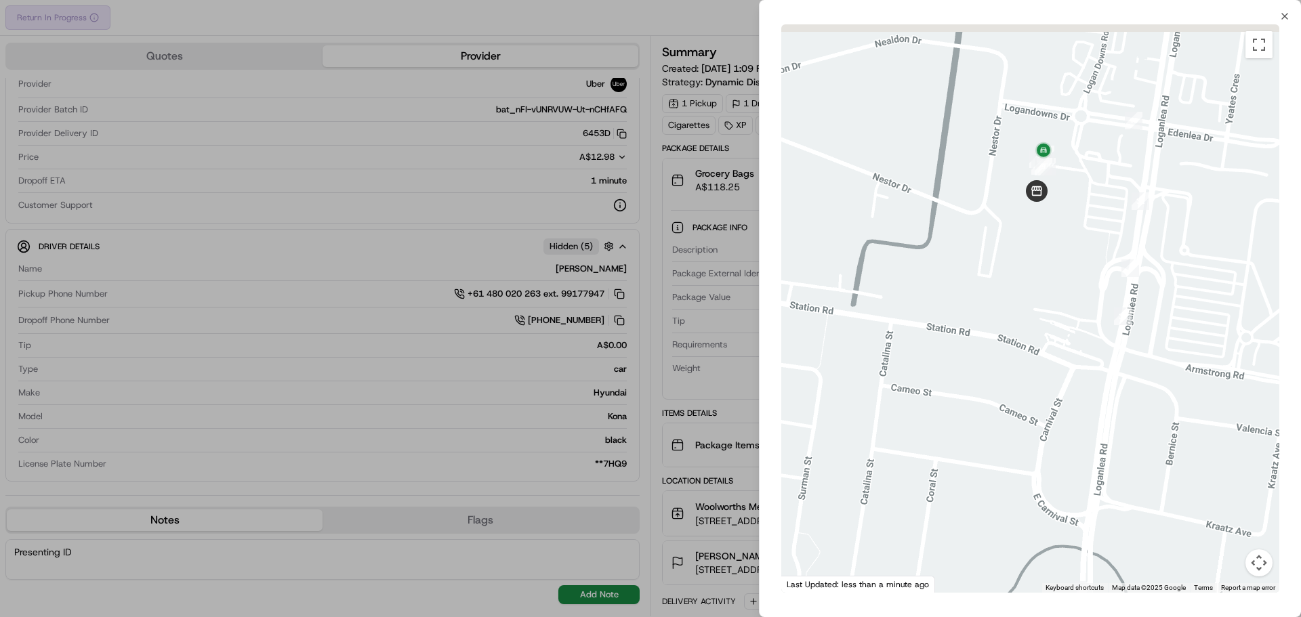
drag, startPoint x: 1048, startPoint y: 215, endPoint x: 1074, endPoint y: 252, distance: 45.7
click at [1074, 252] on div at bounding box center [1030, 308] width 498 height 569
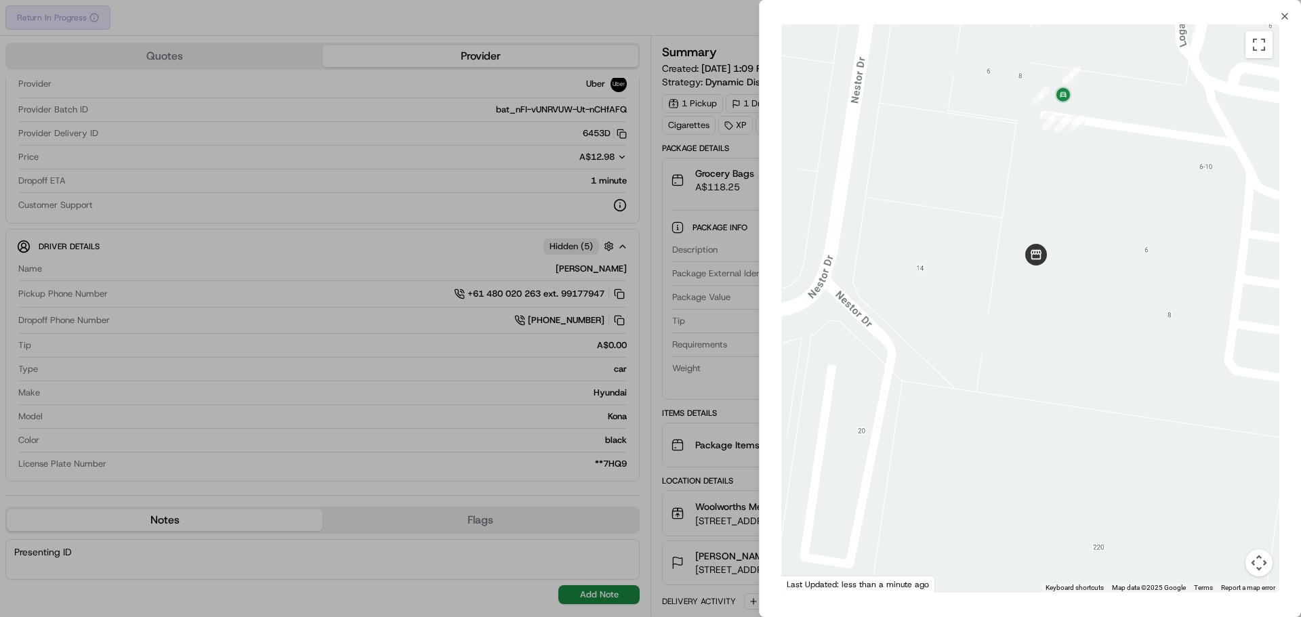
drag, startPoint x: 1059, startPoint y: 301, endPoint x: 1122, endPoint y: 251, distance: 80.1
click at [1122, 251] on div at bounding box center [1030, 308] width 498 height 569
click at [1283, 17] on icon "button" at bounding box center [1284, 16] width 11 height 11
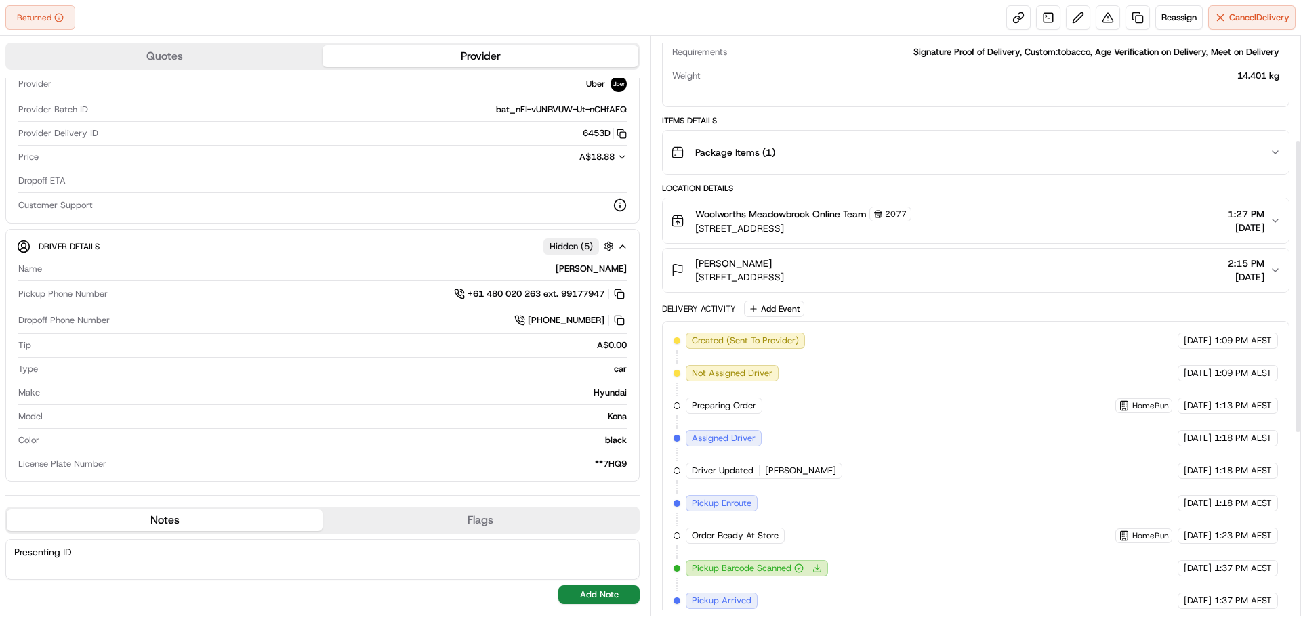
scroll to position [22, 0]
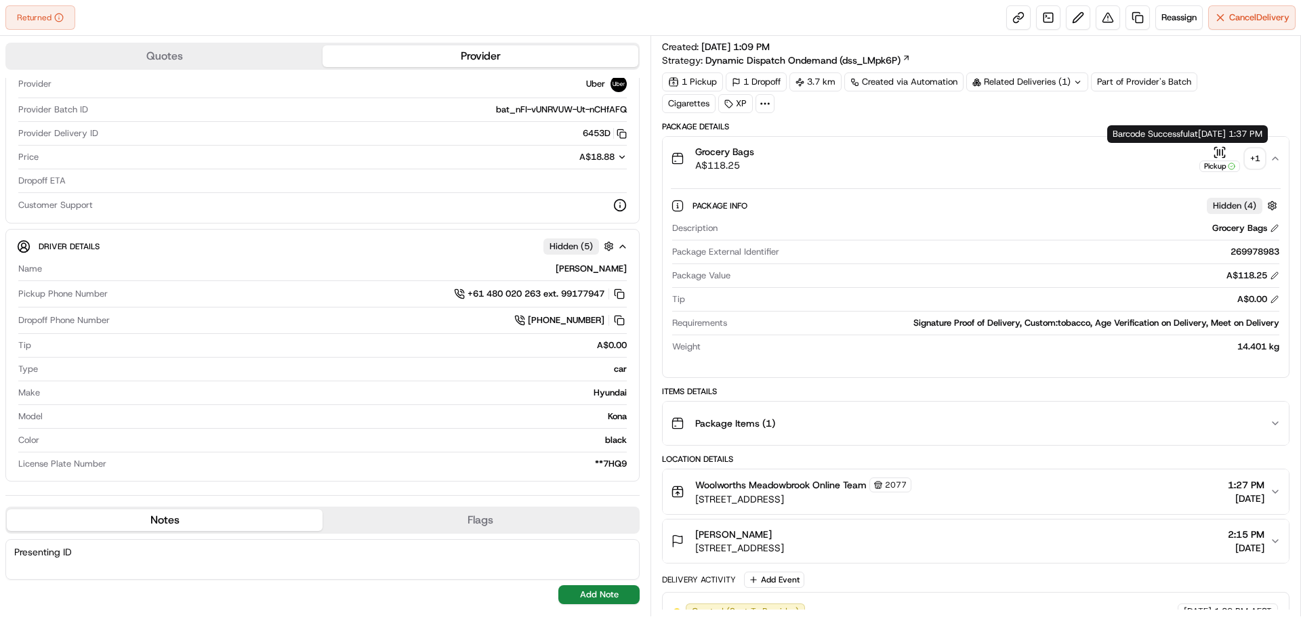
click at [1227, 162] on div "Pickup" at bounding box center [1219, 167] width 41 height 12
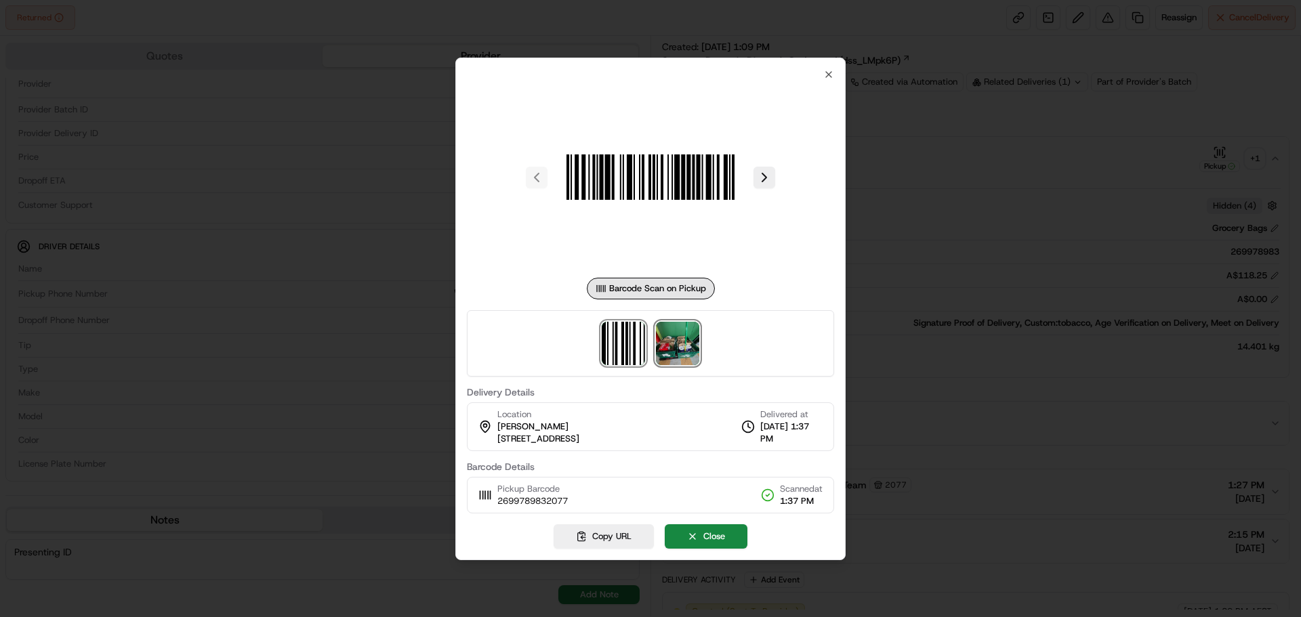
click at [682, 346] on img at bounding box center [677, 343] width 43 height 43
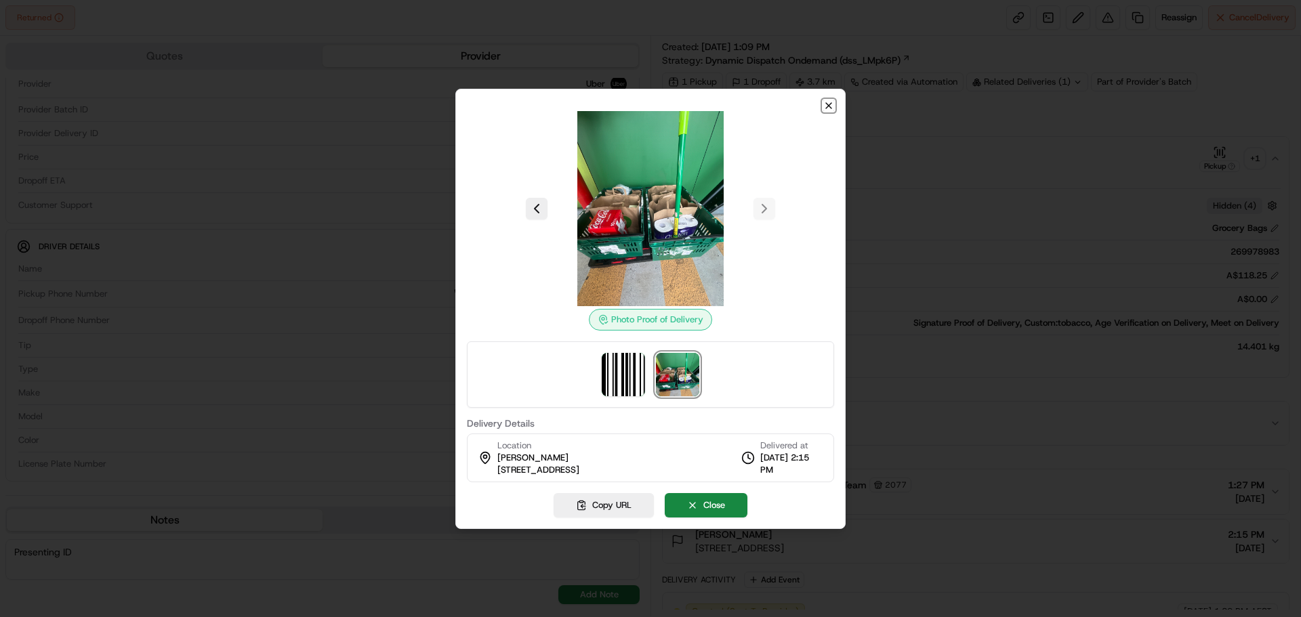
click at [831, 108] on icon "button" at bounding box center [828, 105] width 11 height 11
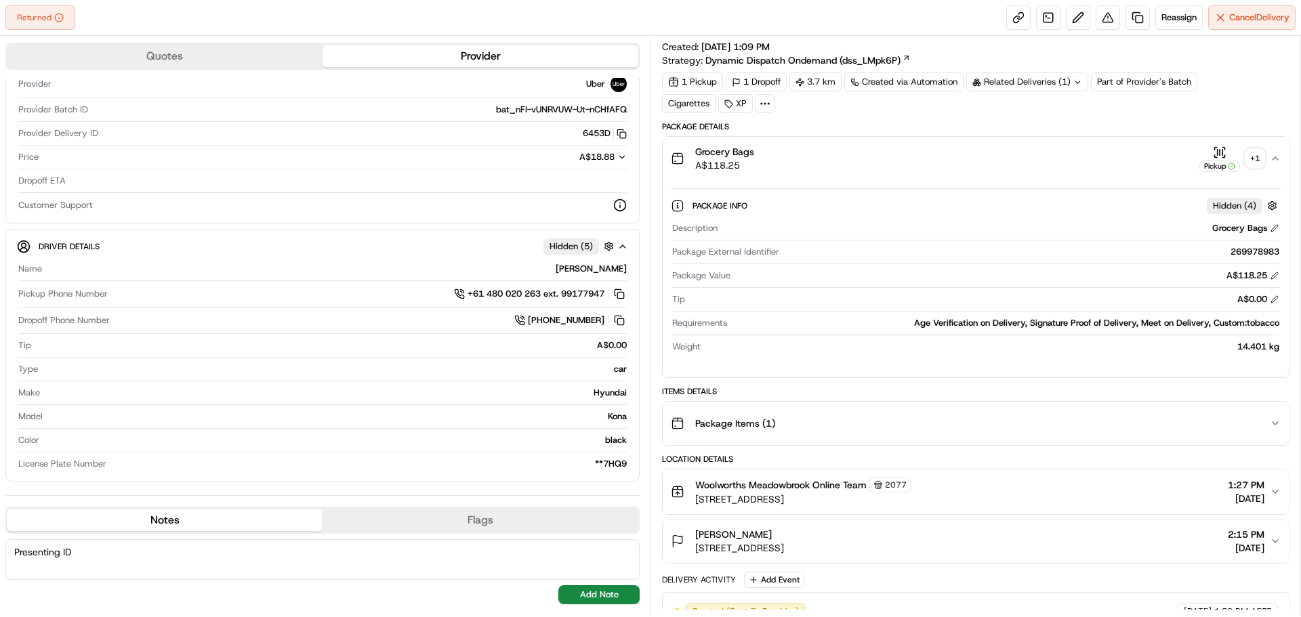
scroll to position [0, 0]
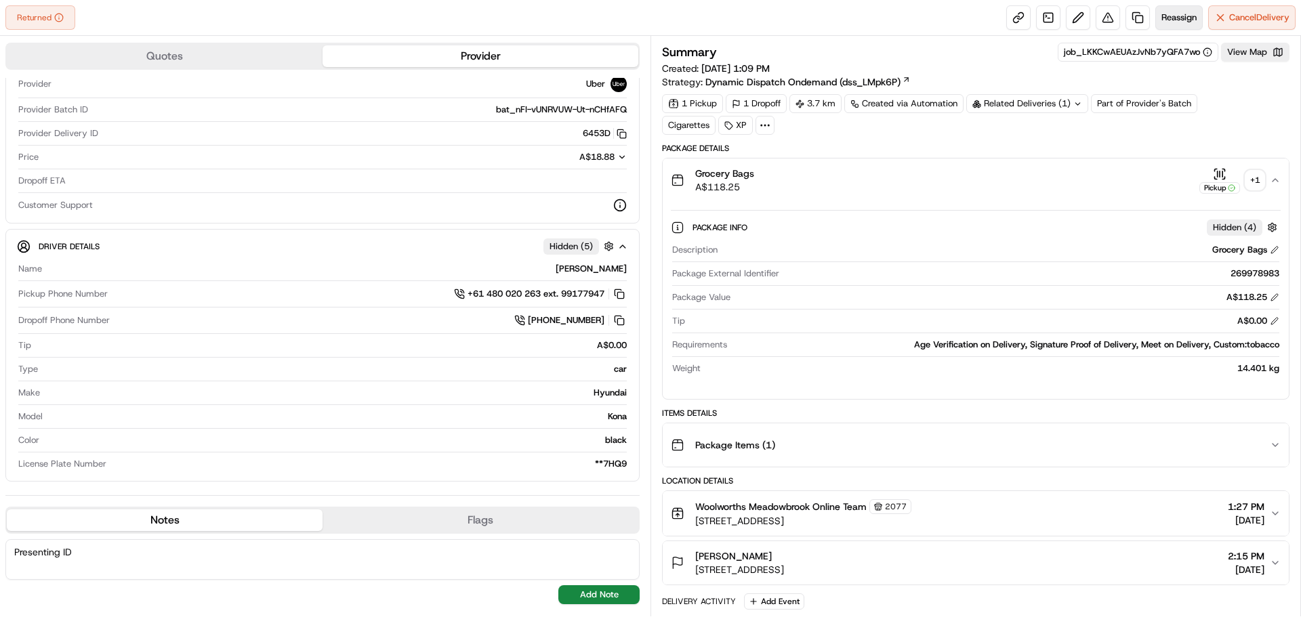
click at [1176, 17] on span "Reassign" at bounding box center [1178, 18] width 35 height 12
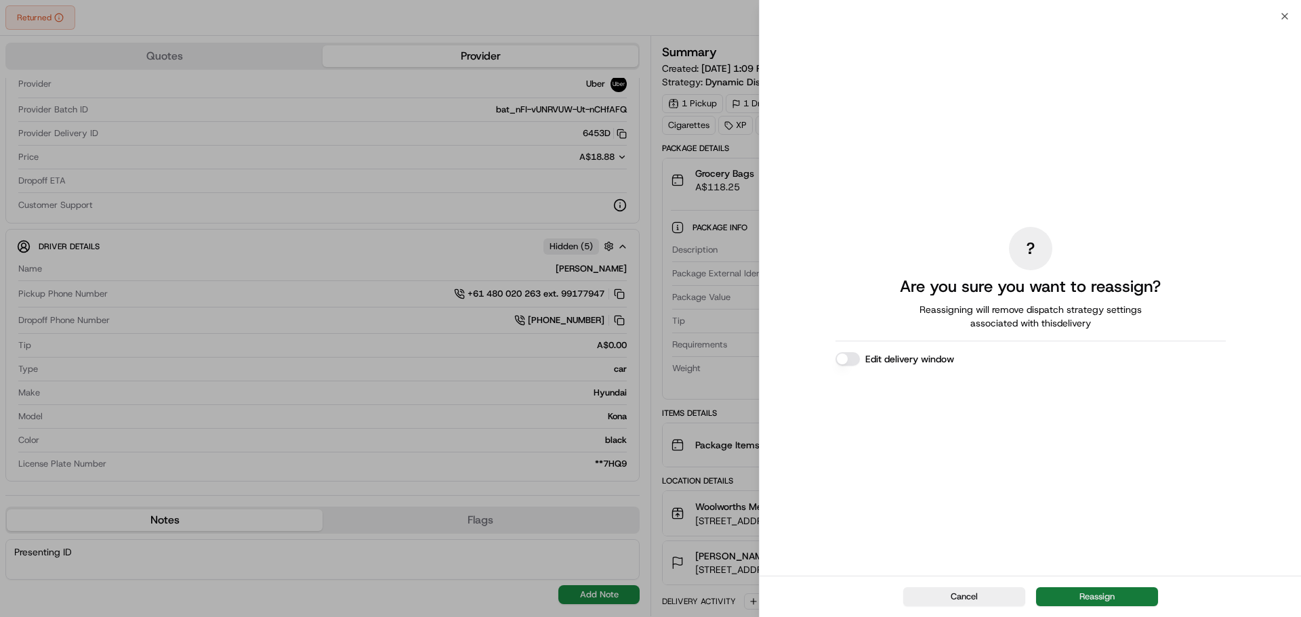
click at [1063, 599] on button "Reassign" at bounding box center [1097, 597] width 122 height 19
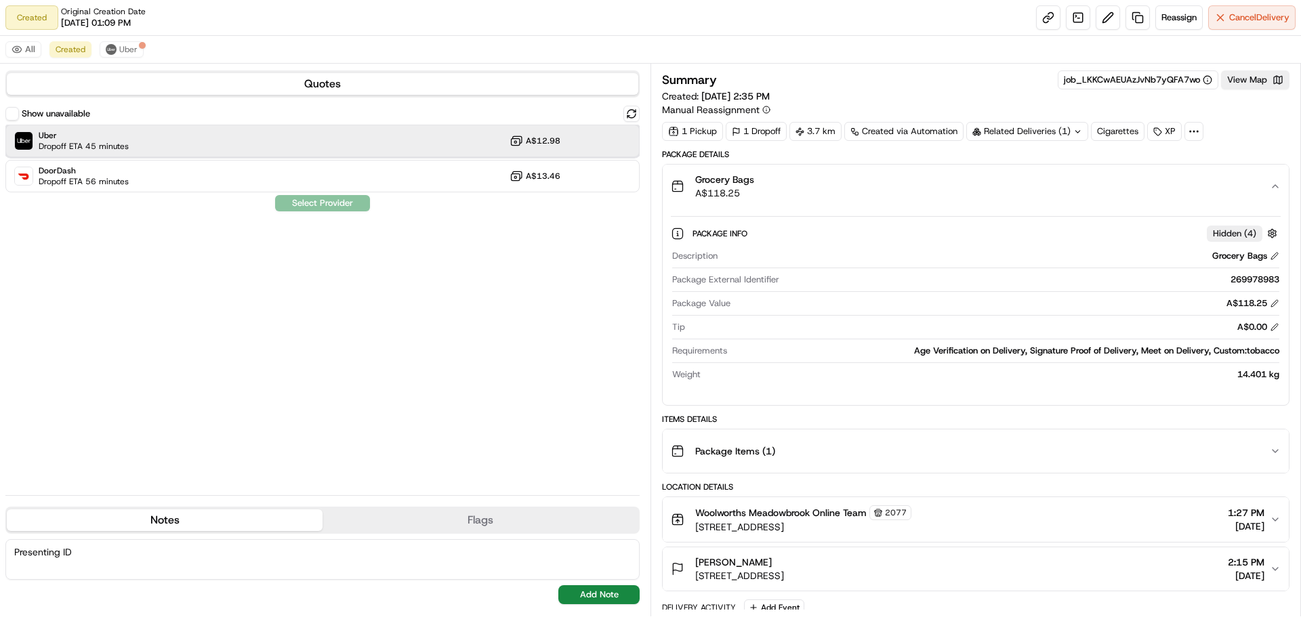
click at [184, 146] on div "Uber Dropoff ETA 45 minutes A$12.98" at bounding box center [322, 141] width 634 height 33
click at [306, 201] on button "Assign Provider" at bounding box center [322, 203] width 96 height 16
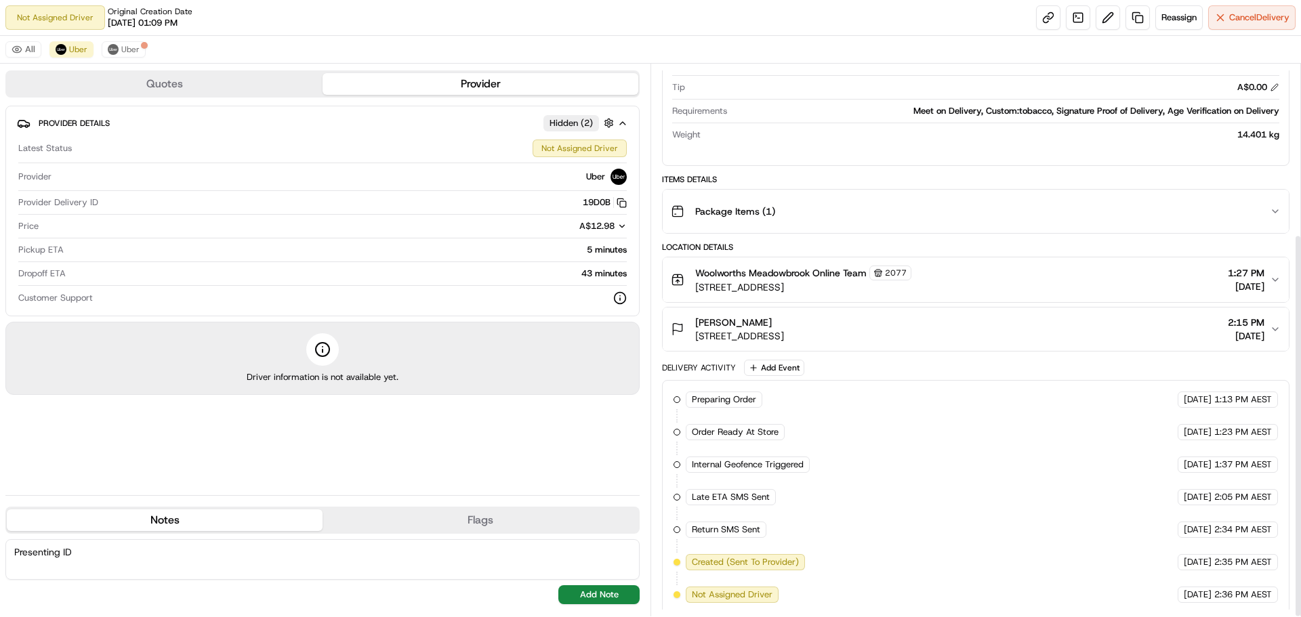
scroll to position [245, 0]
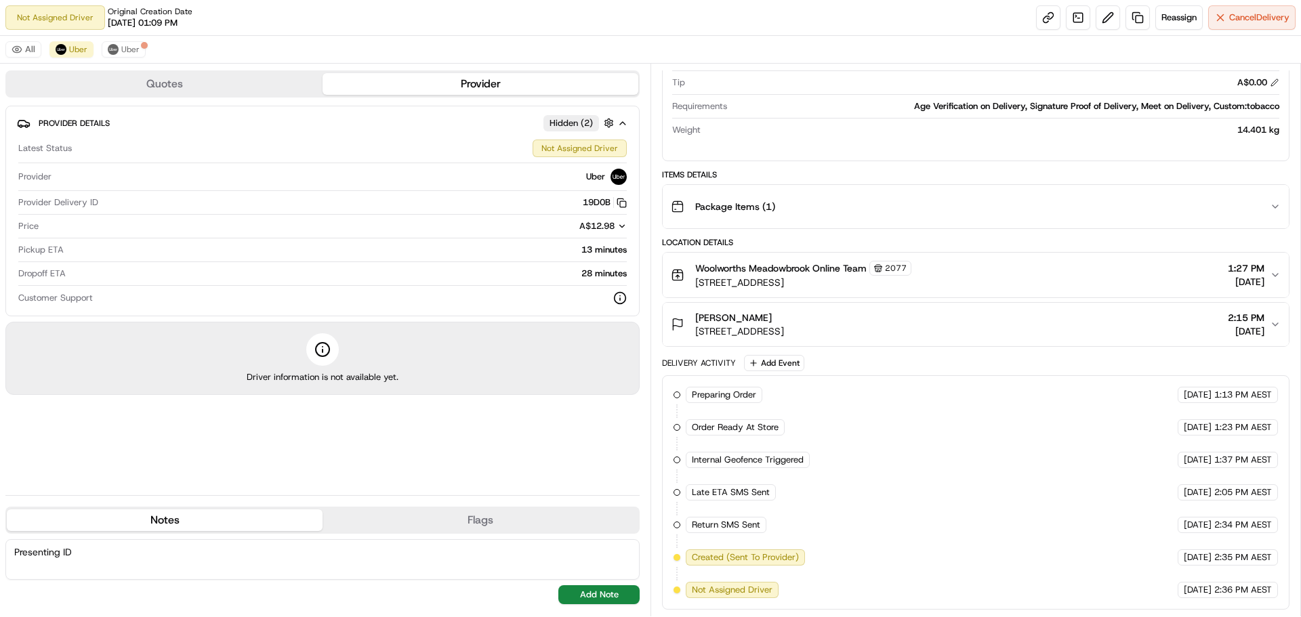
click at [137, 554] on textarea "Presenting ID" at bounding box center [322, 559] width 634 height 41
paste textarea "Person Presenting ID Nuntanus Viboonvoraseth"
drag, startPoint x: 11, startPoint y: 558, endPoint x: 9, endPoint y: 546, distance: 12.4
click at [9, 546] on textarea "Presenting ID Person Presenting ID Nuntanus Viboonvoraseth" at bounding box center [322, 559] width 634 height 41
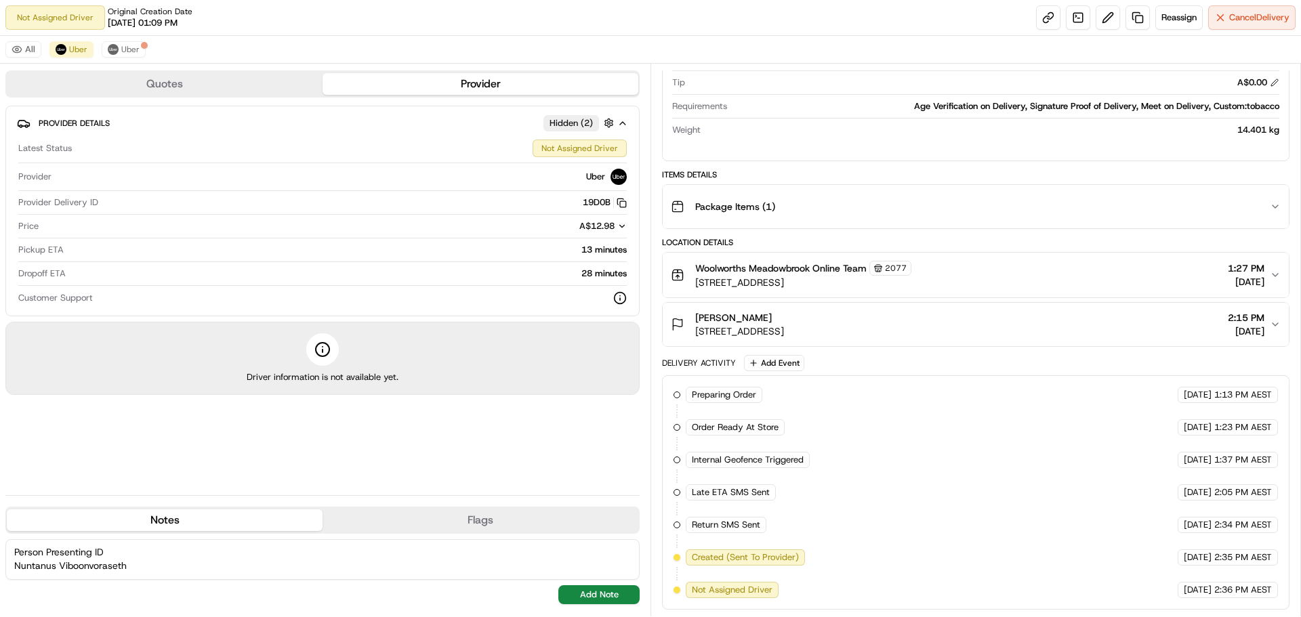
click at [12, 566] on textarea "Person Presenting ID Nuntanus Viboonvoraseth" at bounding box center [322, 559] width 634 height 41
click at [146, 569] on textarea "Person Presenting ID Nuntanus Viboonvoraseth" at bounding box center [322, 559] width 634 height 41
click at [127, 554] on textarea "Person Presenting ID Nuntanus Viboonvoraseth -" at bounding box center [322, 559] width 634 height 41
click at [156, 571] on textarea "Person Presenting ID different to customer [PERSON_NAME] -" at bounding box center [322, 559] width 634 height 41
type textarea "Person Presenting ID different to customer [PERSON_NAME] - advised from woolies…"
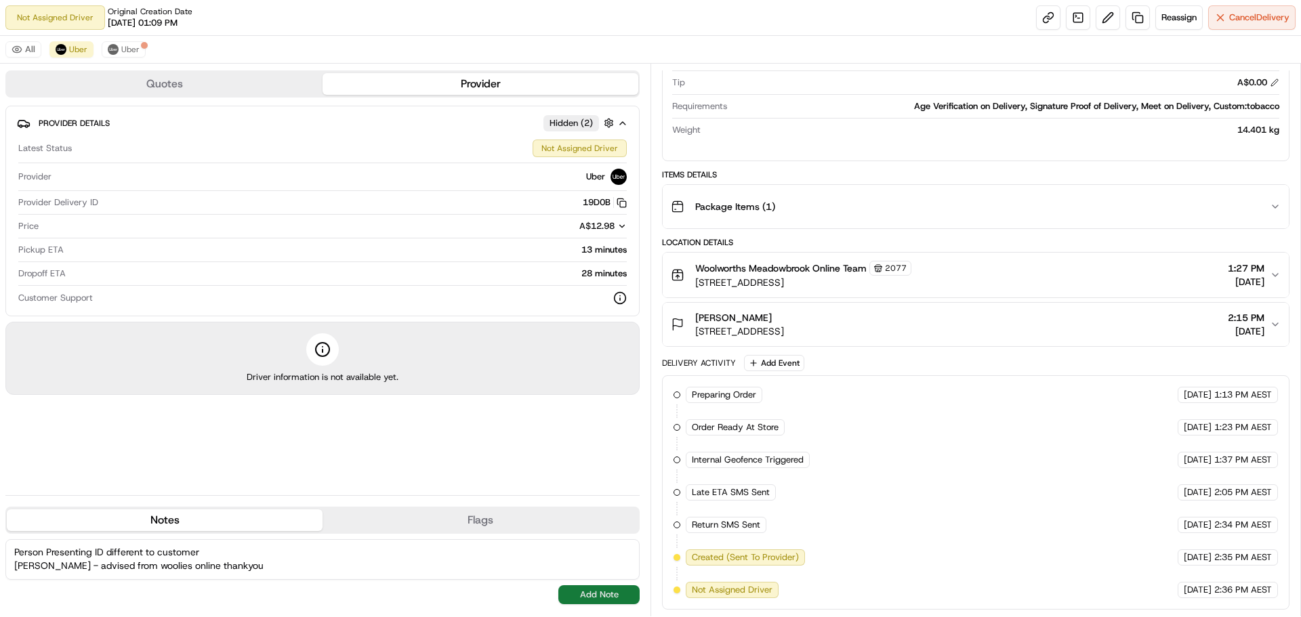
click at [581, 596] on button "Add Note" at bounding box center [598, 594] width 81 height 19
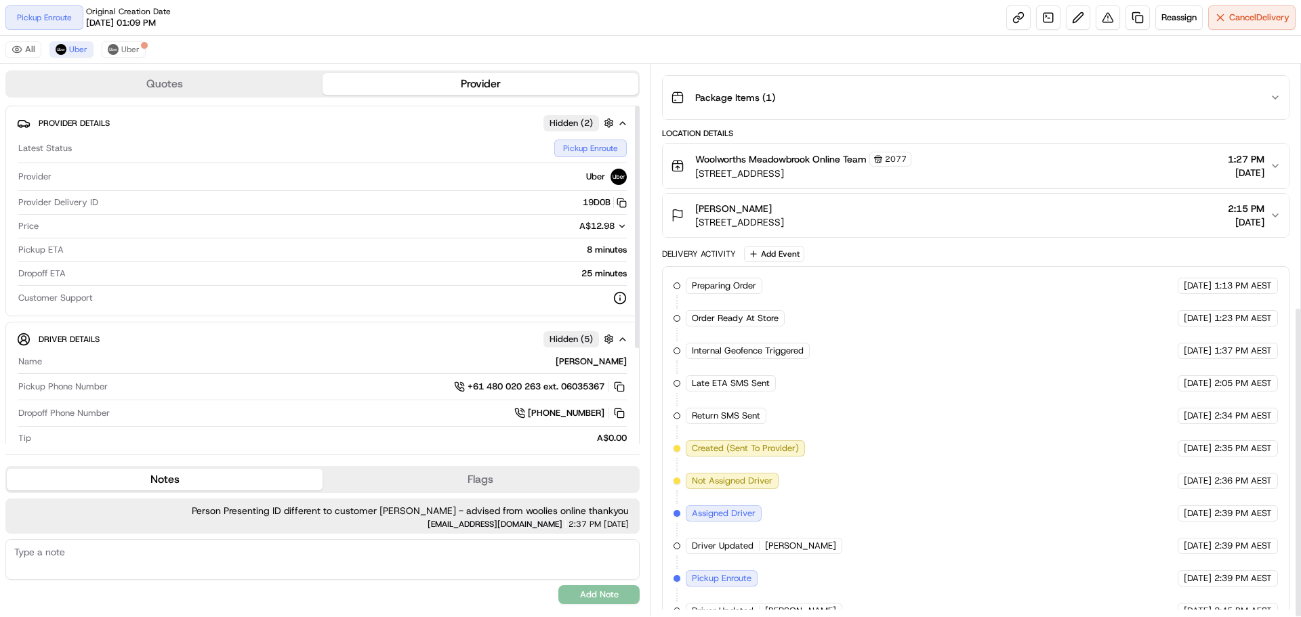
scroll to position [429, 0]
